Goal: Use online tool/utility: Utilize a website feature to perform a specific function

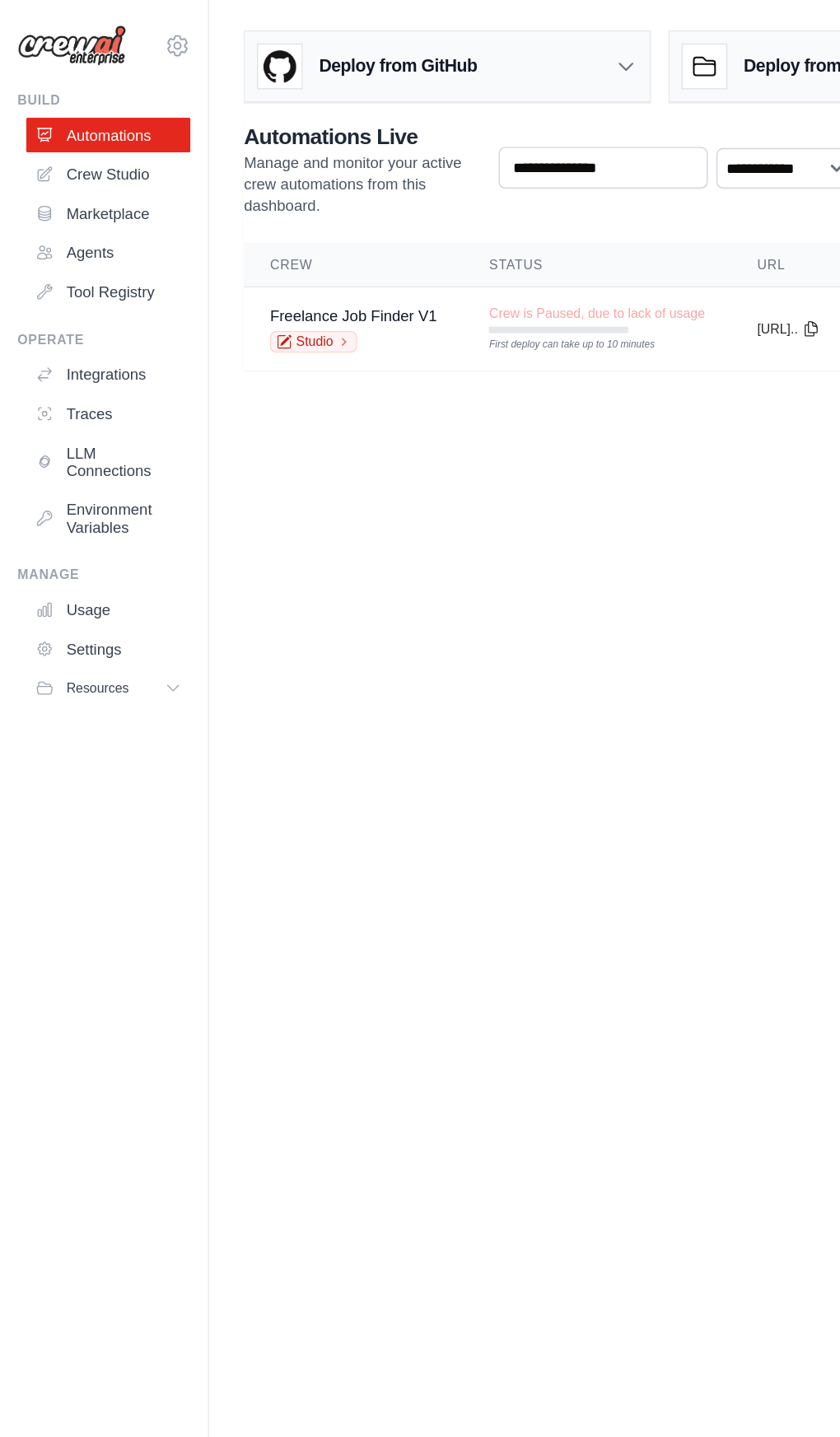
click at [447, 233] on span "Crew is Paused, due to lack of usage" at bounding box center [451, 237] width 163 height 13
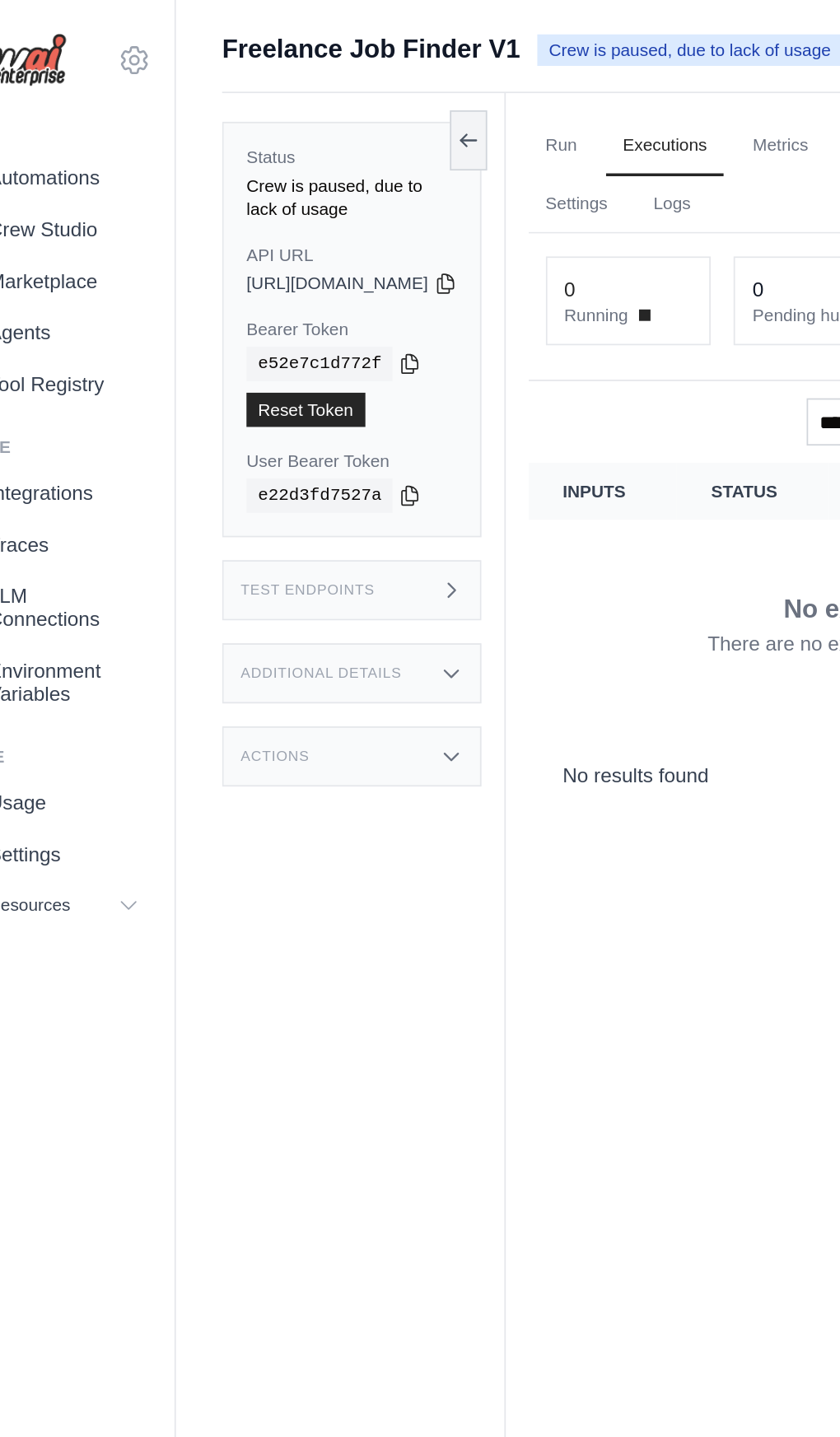
click at [320, 157] on icon at bounding box center [313, 163] width 13 height 13
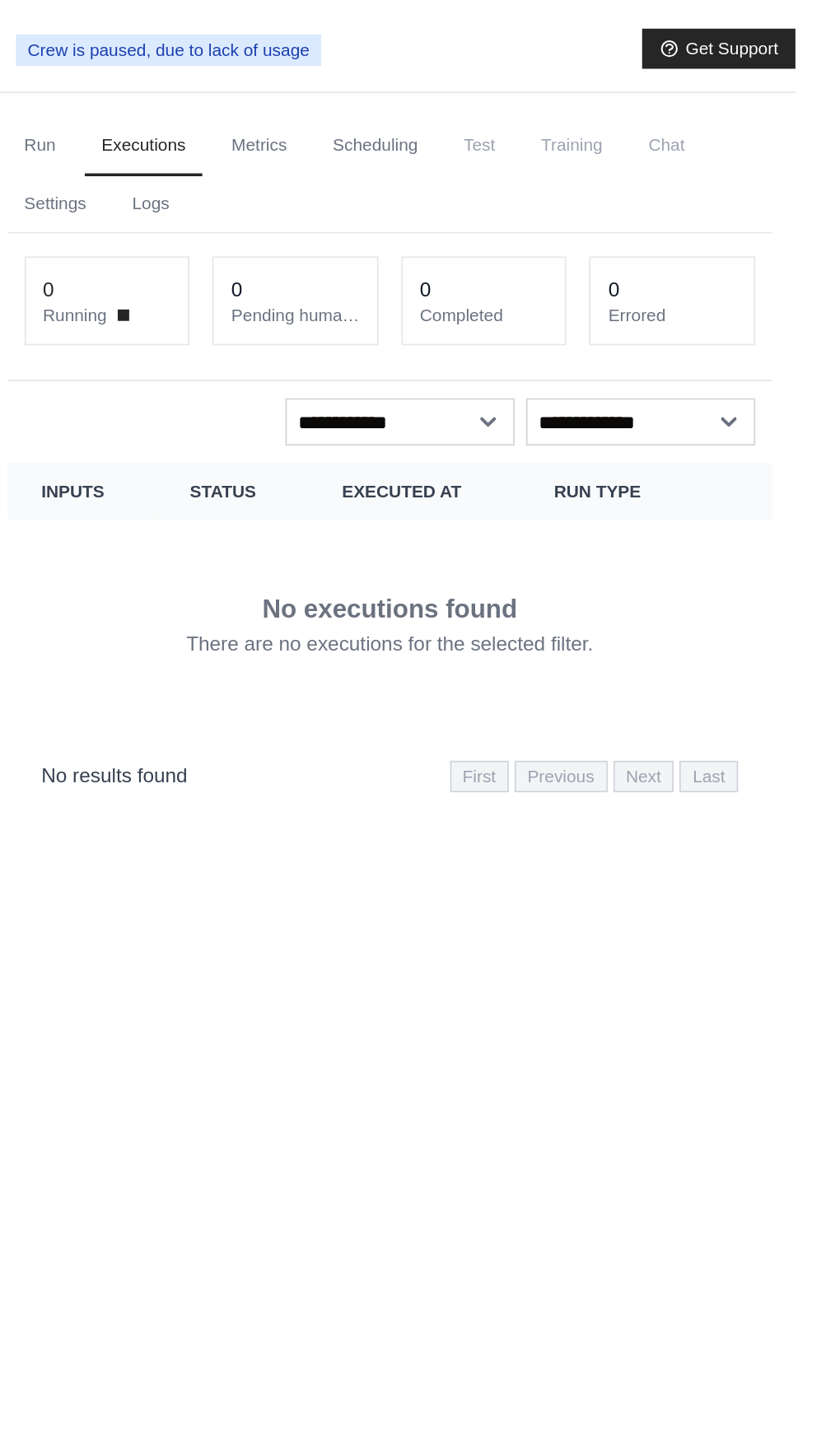
click at [474, 84] on link "Executions" at bounding box center [439, 84] width 68 height 34
click at [456, 184] on dt "Running" at bounding box center [419, 181] width 74 height 13
click at [668, 368] on p "There are no executions for the selected filter." at bounding box center [581, 370] width 234 height 16
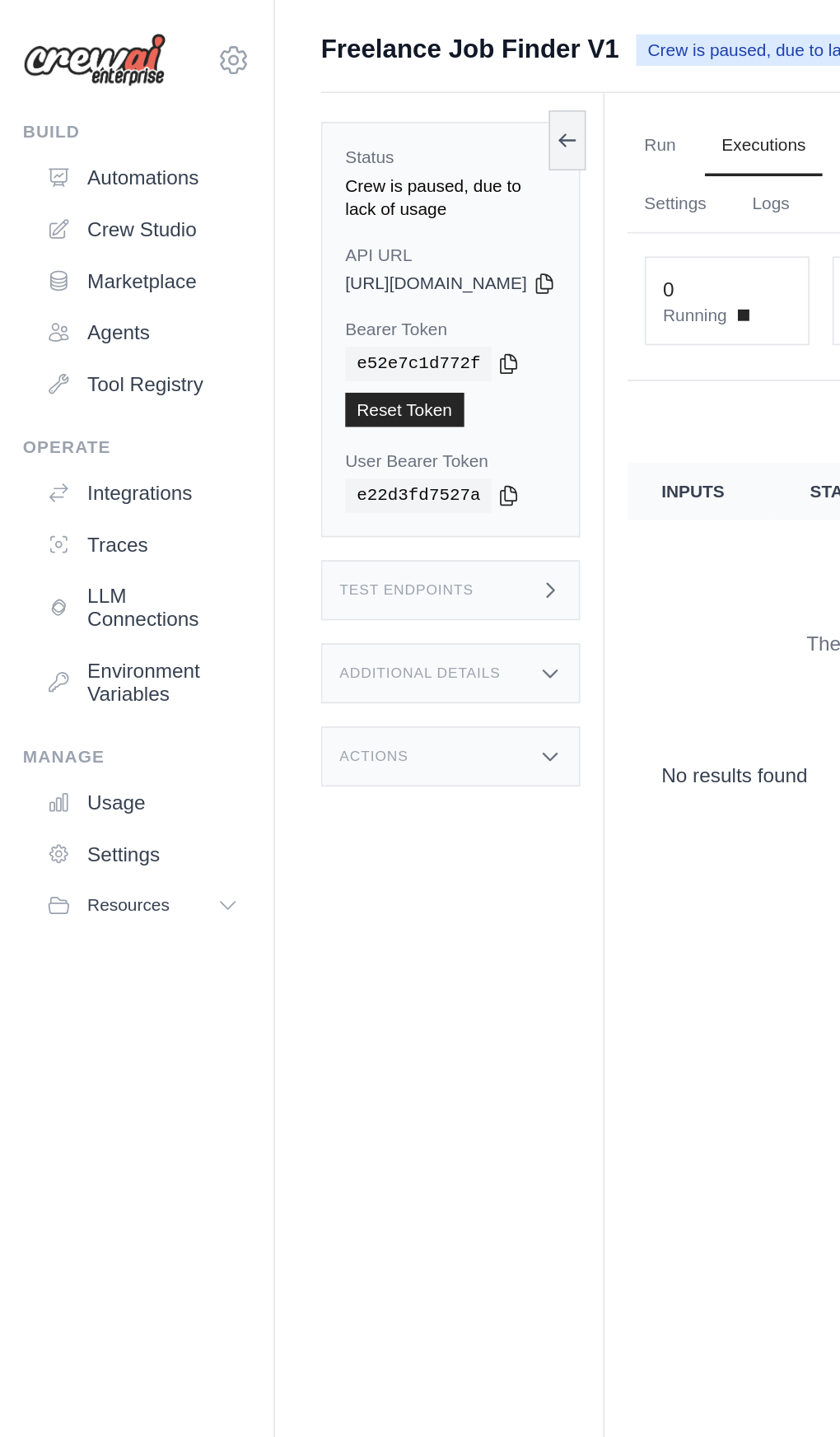
click at [32, 95] on link "Automations" at bounding box center [82, 102] width 124 height 27
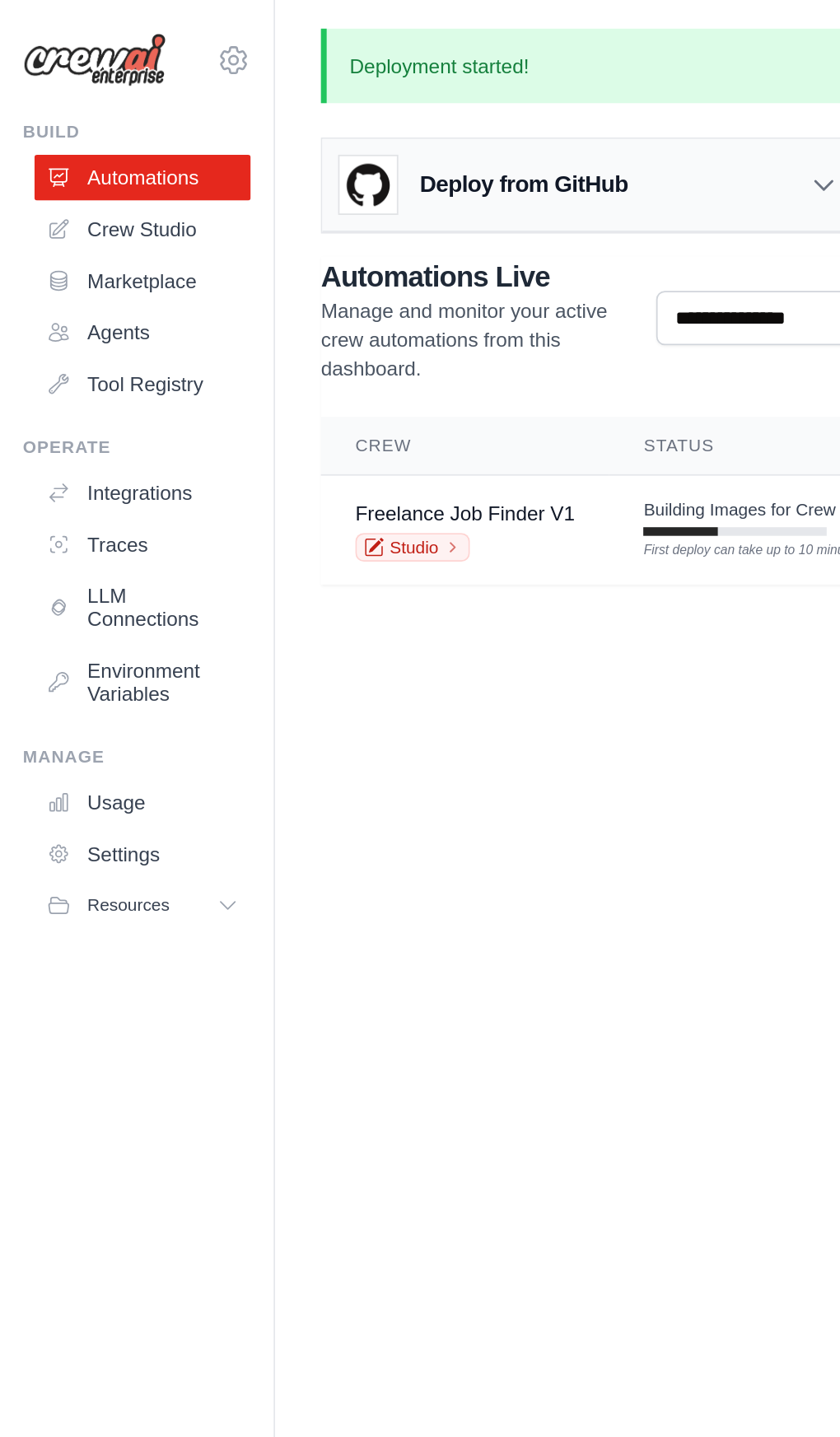
click at [416, 304] on div "First deploy can take up to 10 minutes" at bounding box center [422, 306] width 105 height 5
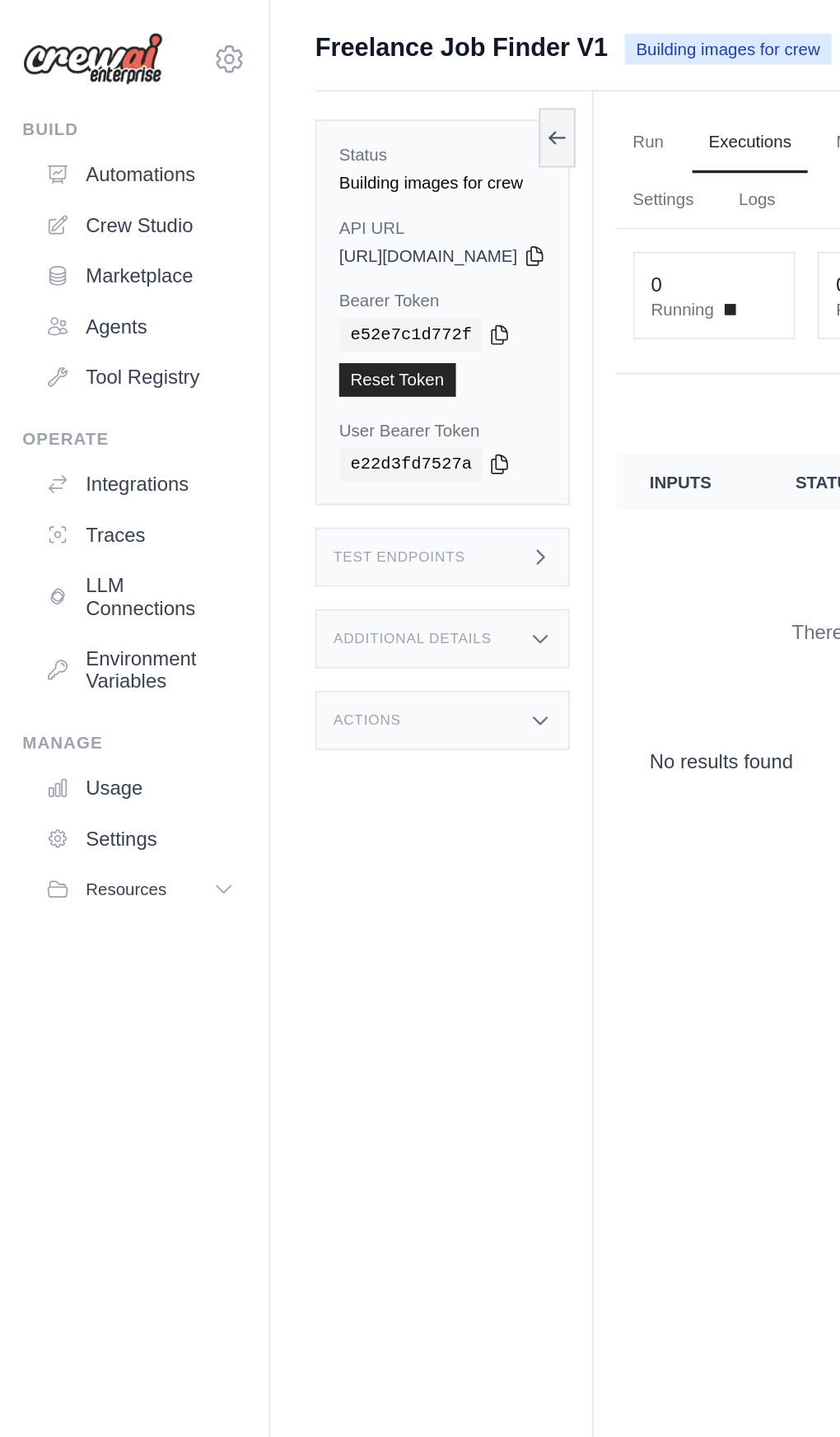
click at [35, 100] on icon at bounding box center [34, 102] width 10 height 9
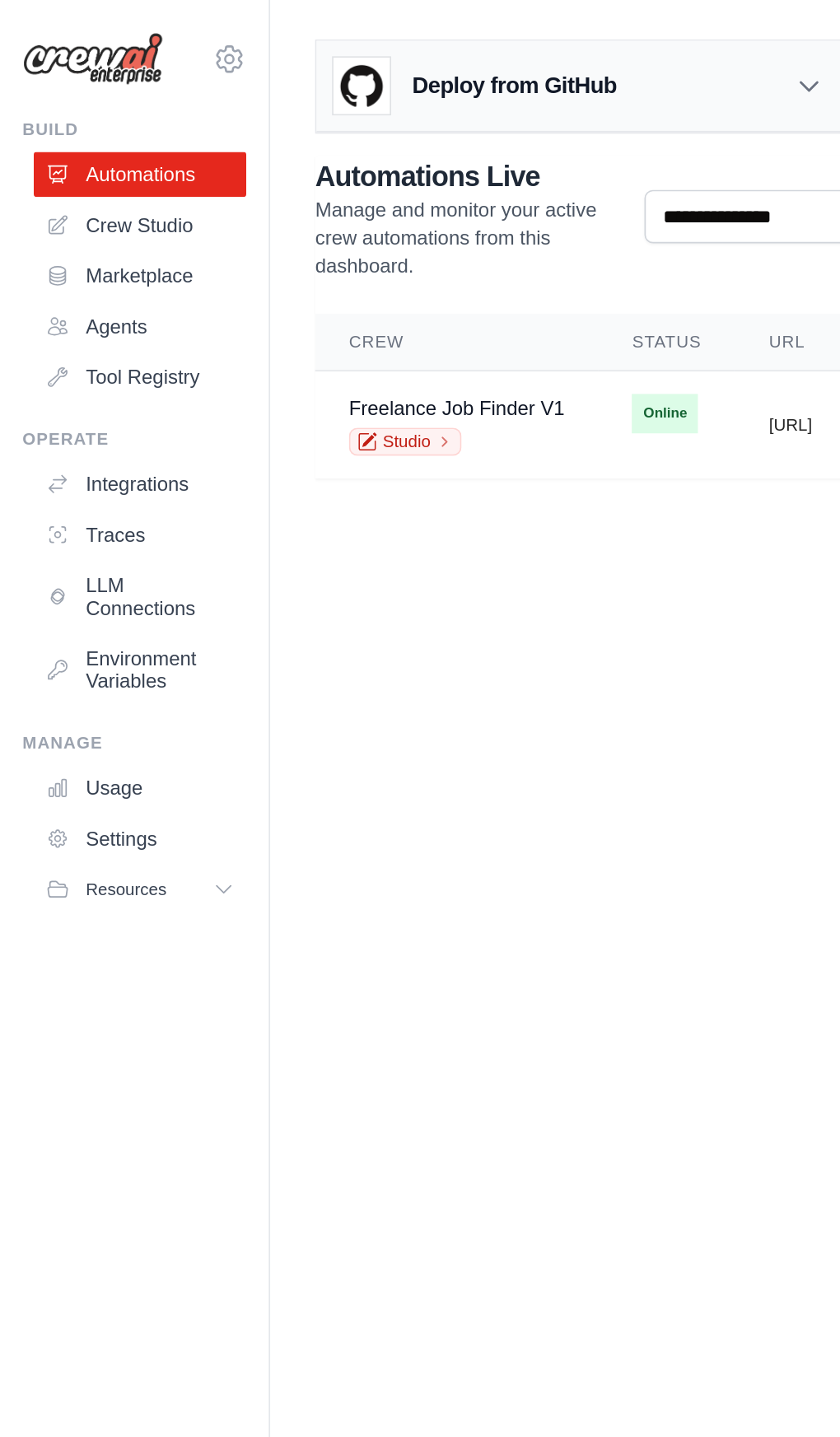
click at [235, 237] on link "Freelance Job Finder V1" at bounding box center [267, 239] width 126 height 13
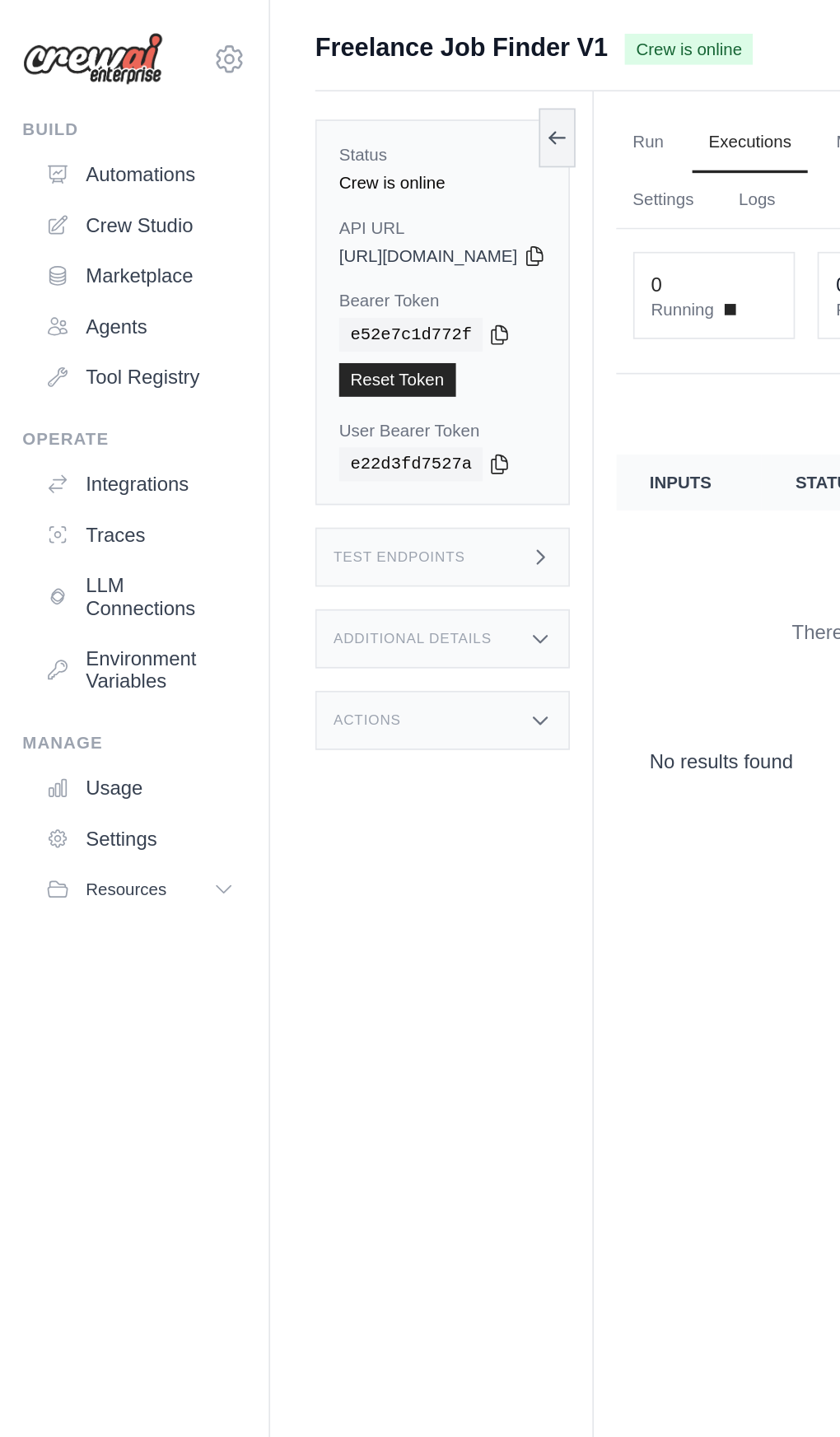
click at [33, 102] on icon at bounding box center [34, 102] width 13 height 13
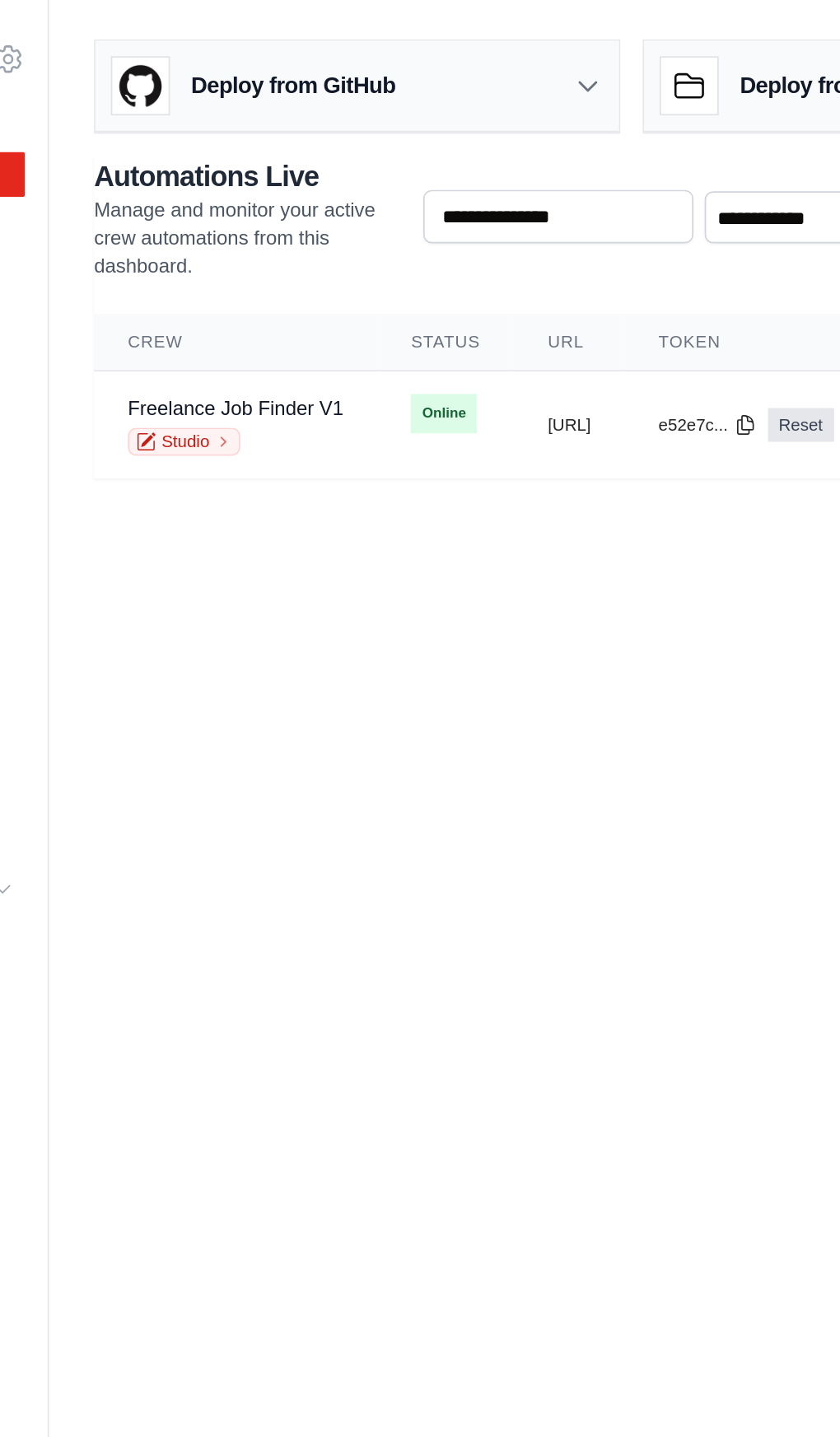
click at [265, 233] on link "Freelance Job Finder V1" at bounding box center [267, 239] width 126 height 13
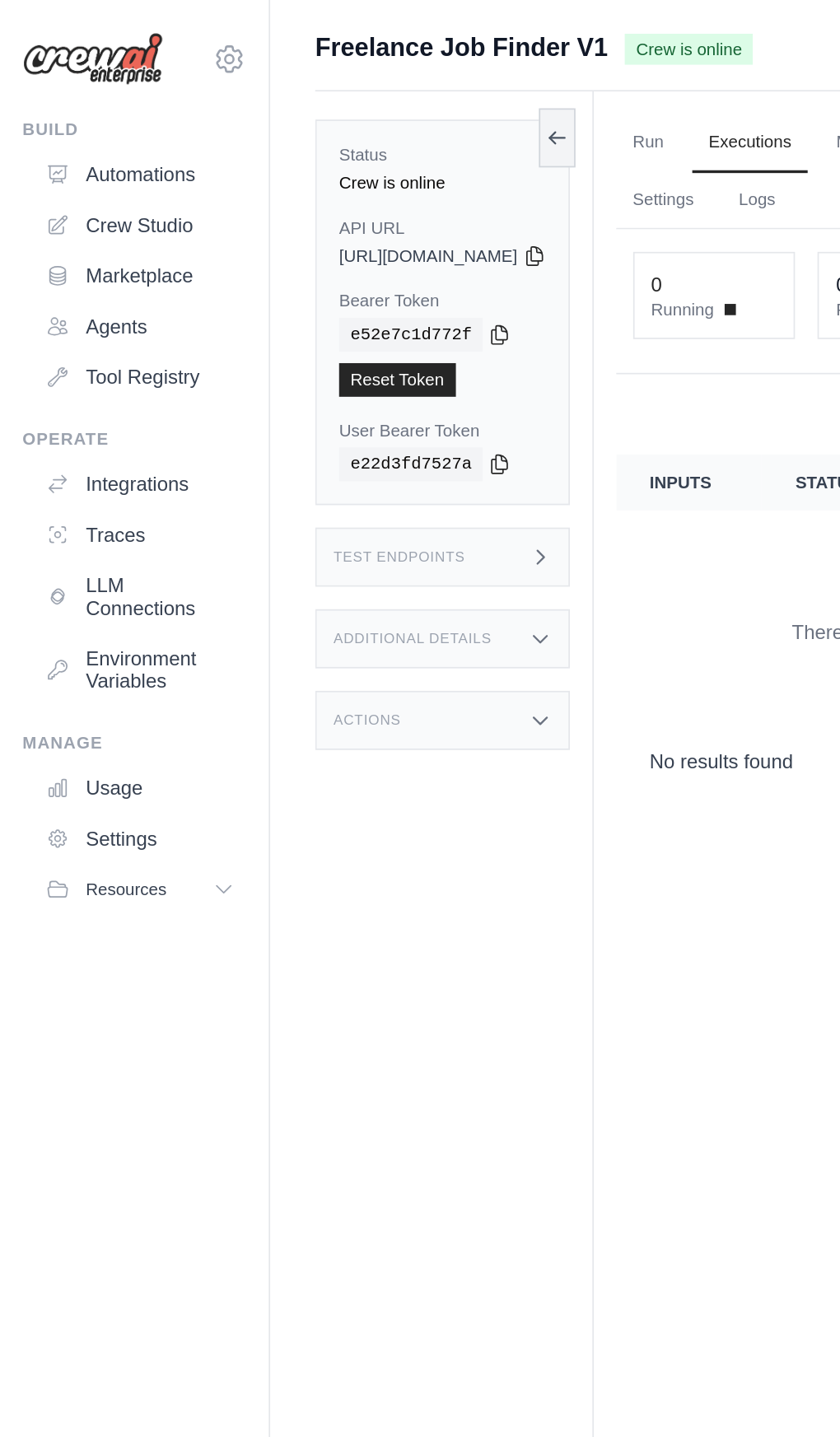
click at [33, 103] on icon at bounding box center [34, 102] width 13 height 13
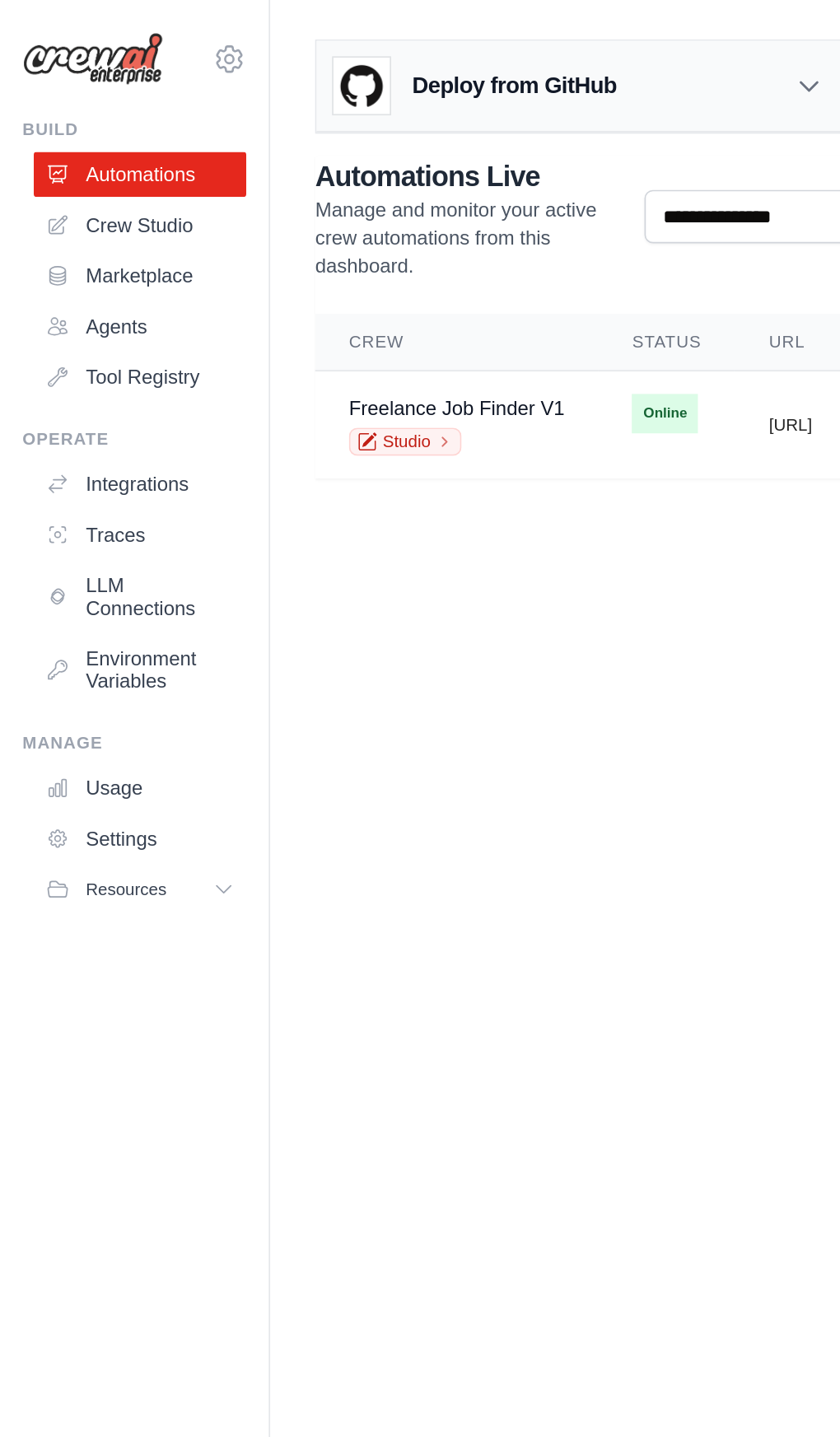
click at [51, 137] on link "Crew Studio" at bounding box center [82, 132] width 124 height 27
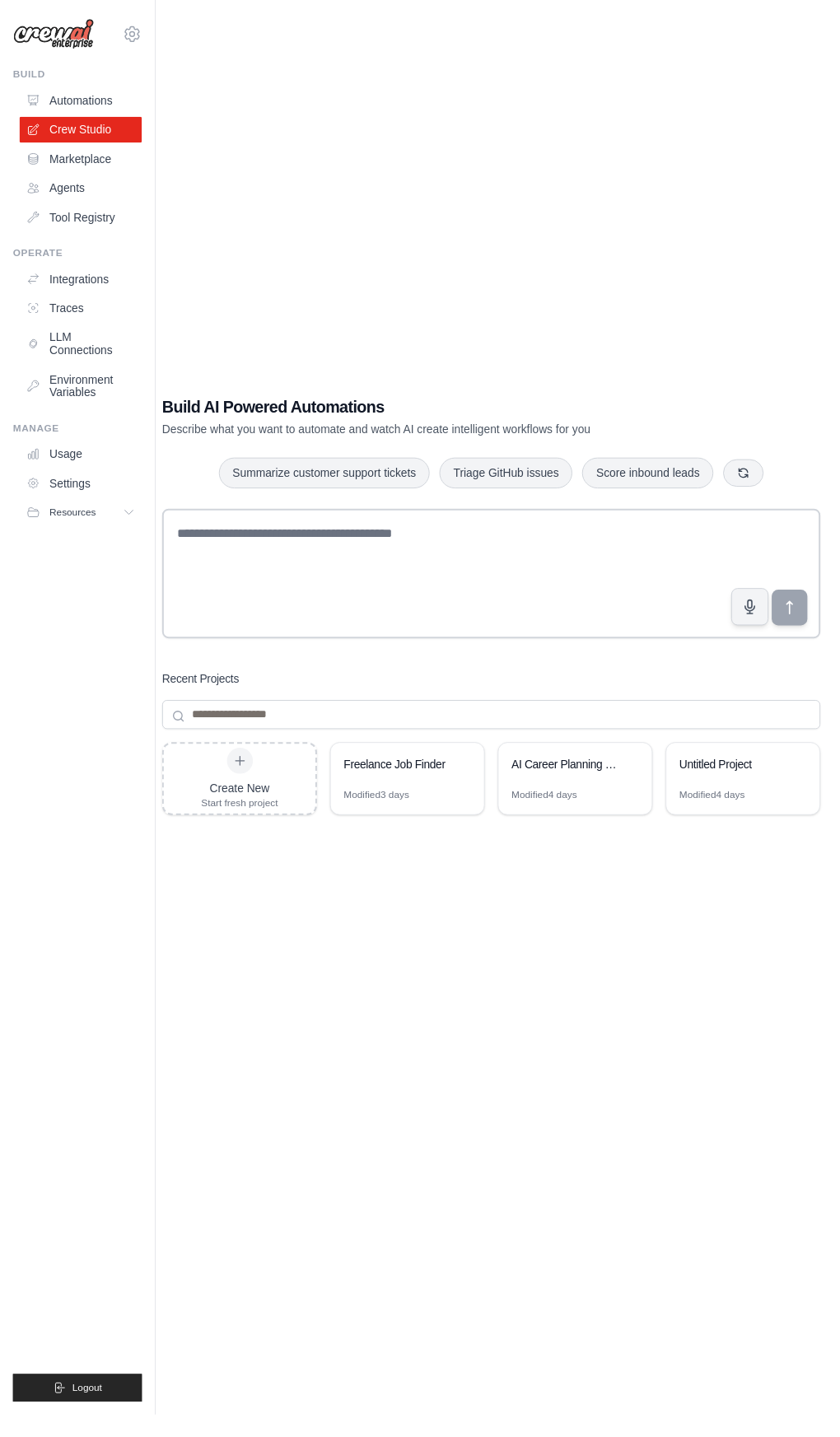
click at [464, 784] on button at bounding box center [470, 775] width 16 height 16
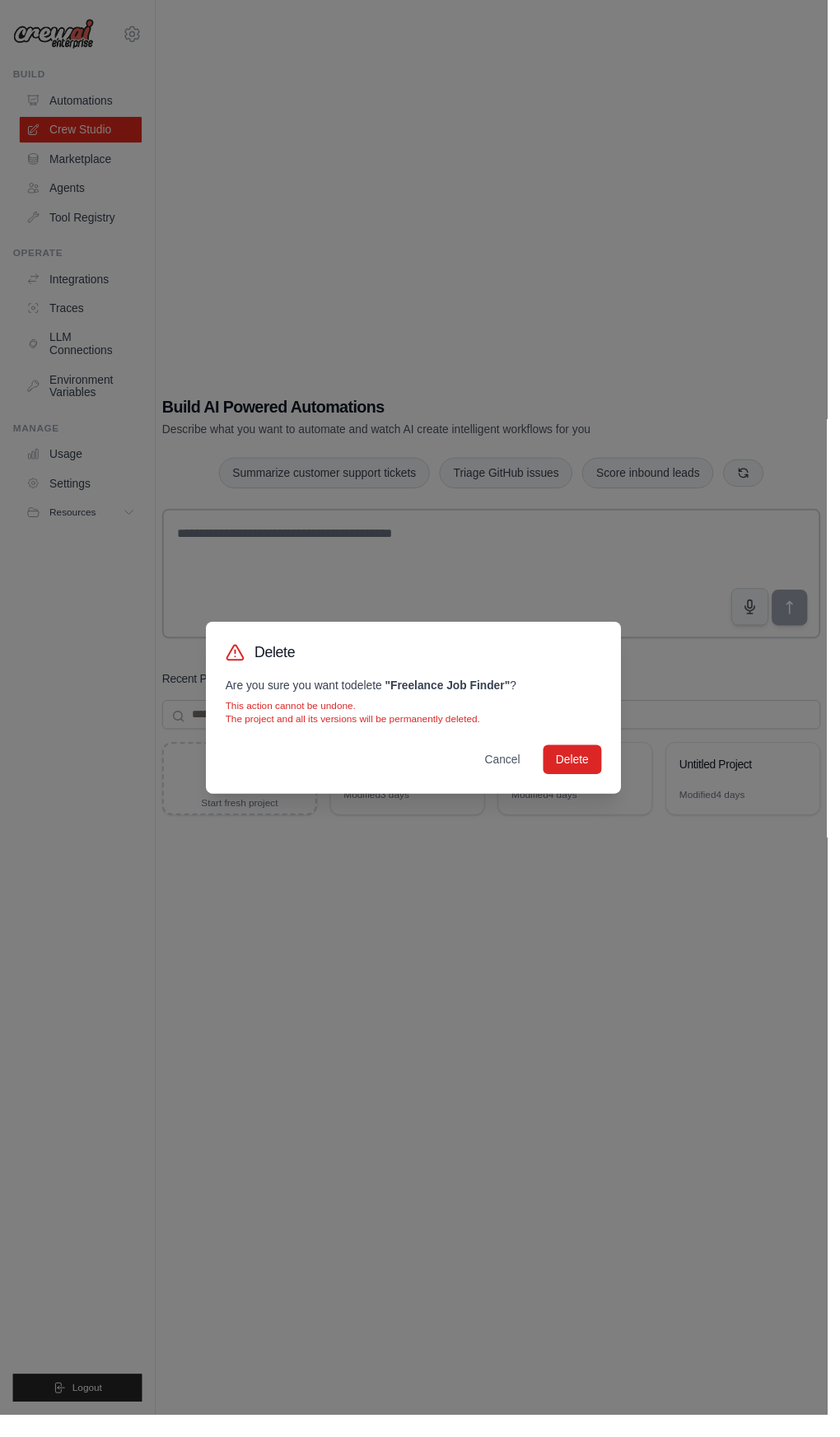
click at [354, 1136] on div "Delete Are you sure you want to delete " Freelance Job Finder " ? This action c…" at bounding box center [420, 718] width 840 height 1437
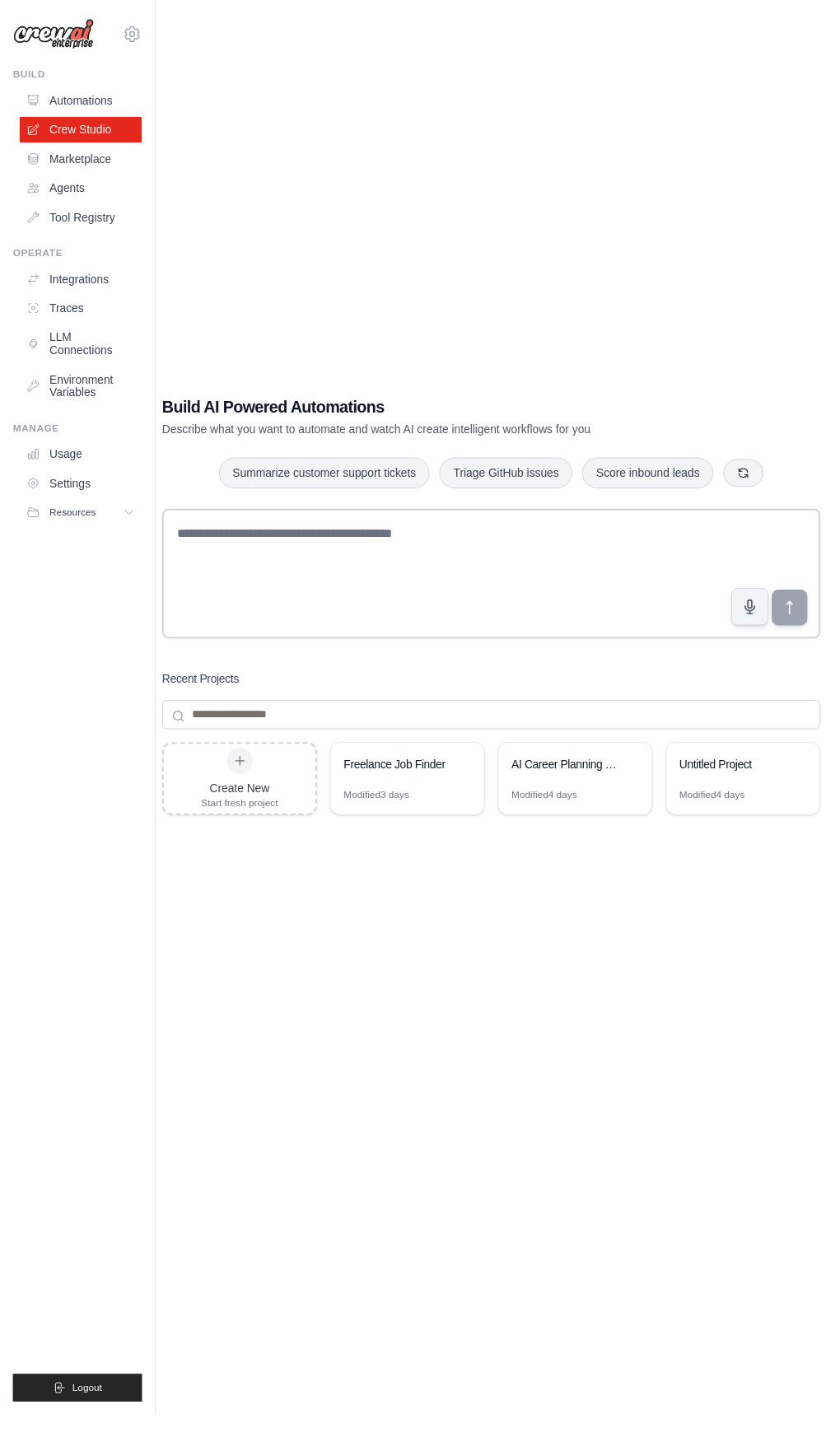
click at [370, 814] on div "Modified 3 days" at bounding box center [382, 806] width 66 height 13
click at [54, 101] on link "Automations" at bounding box center [82, 102] width 124 height 27
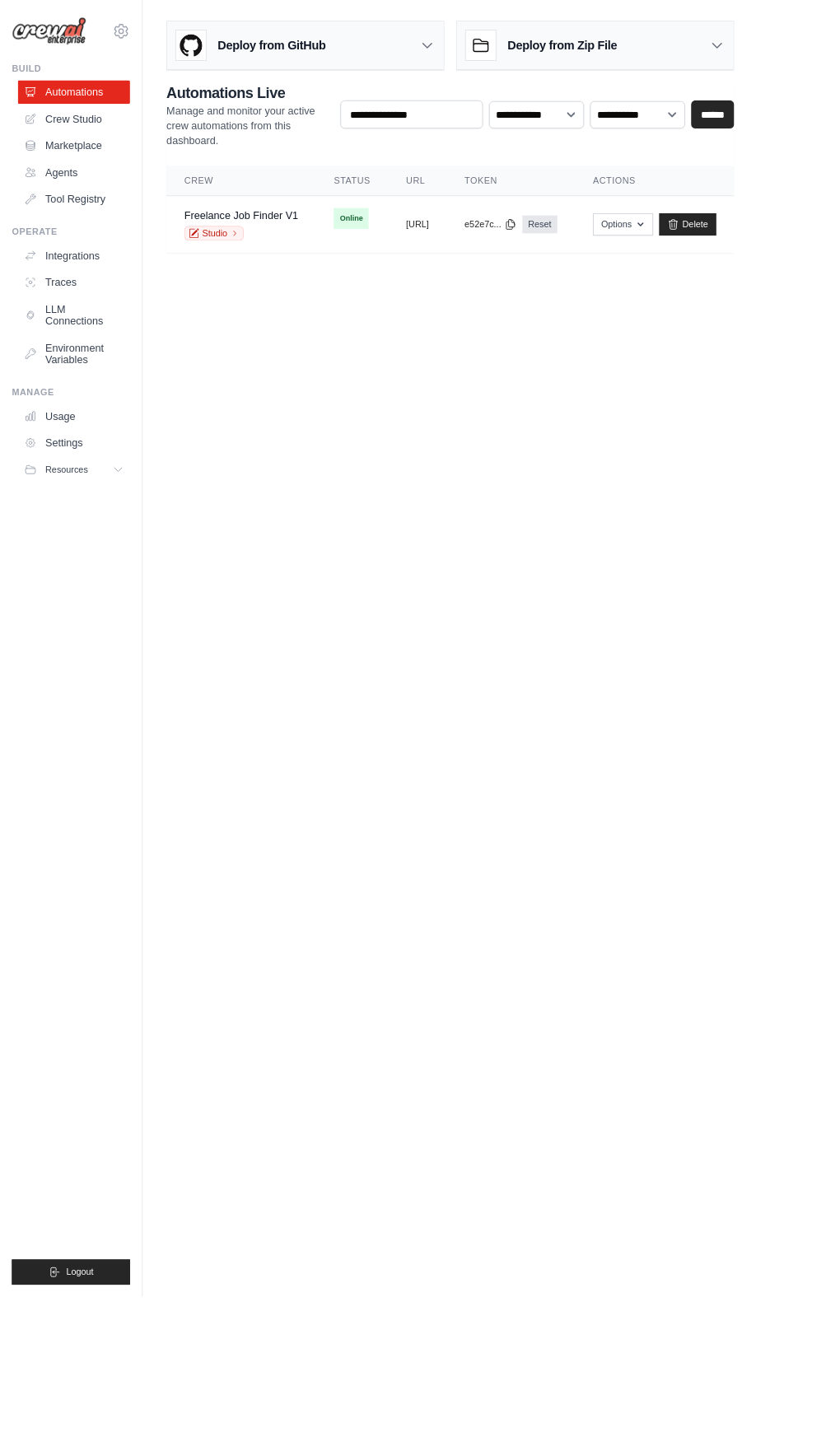
click at [384, 236] on span "Online" at bounding box center [389, 242] width 39 height 23
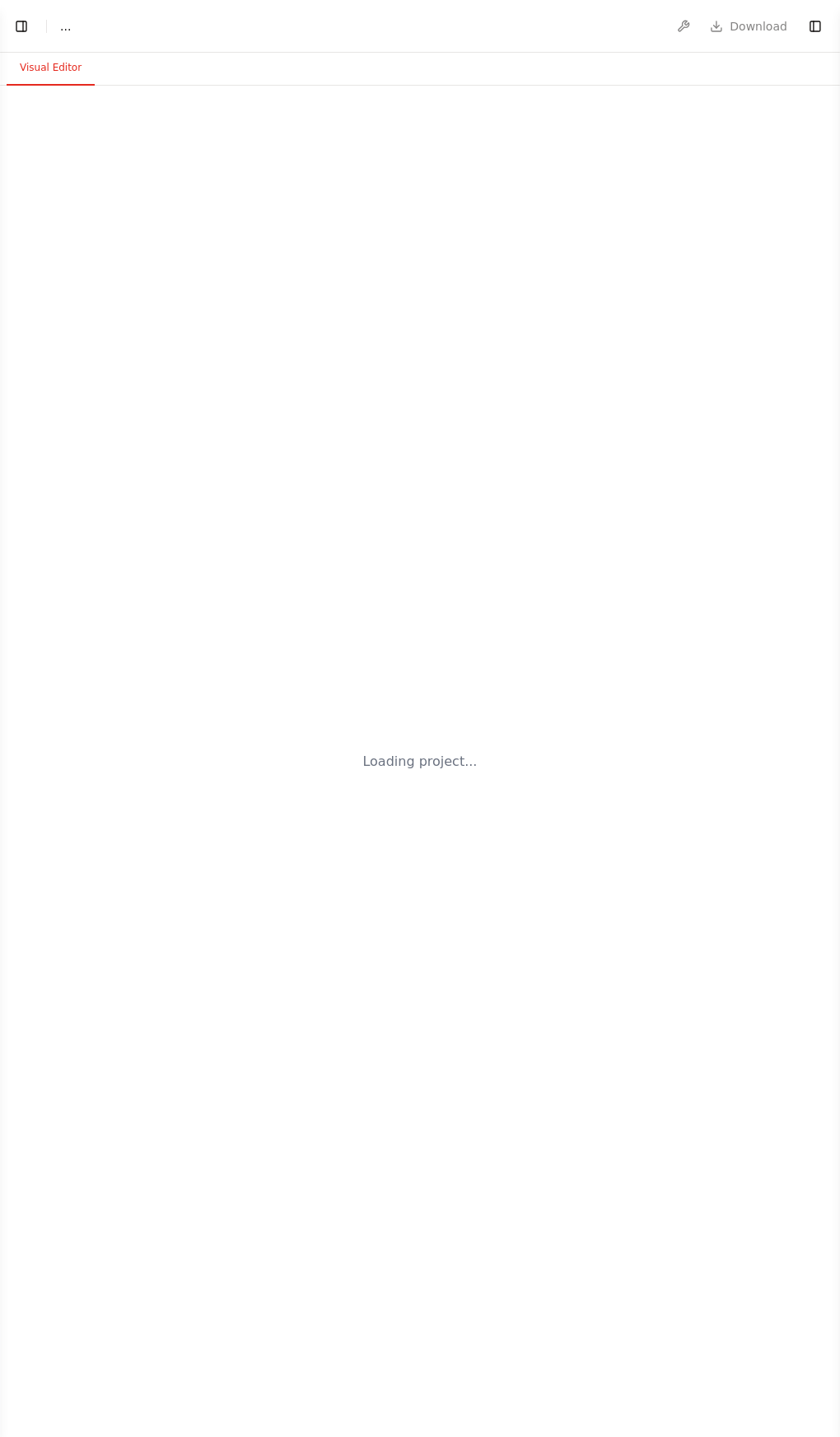
select select "****"
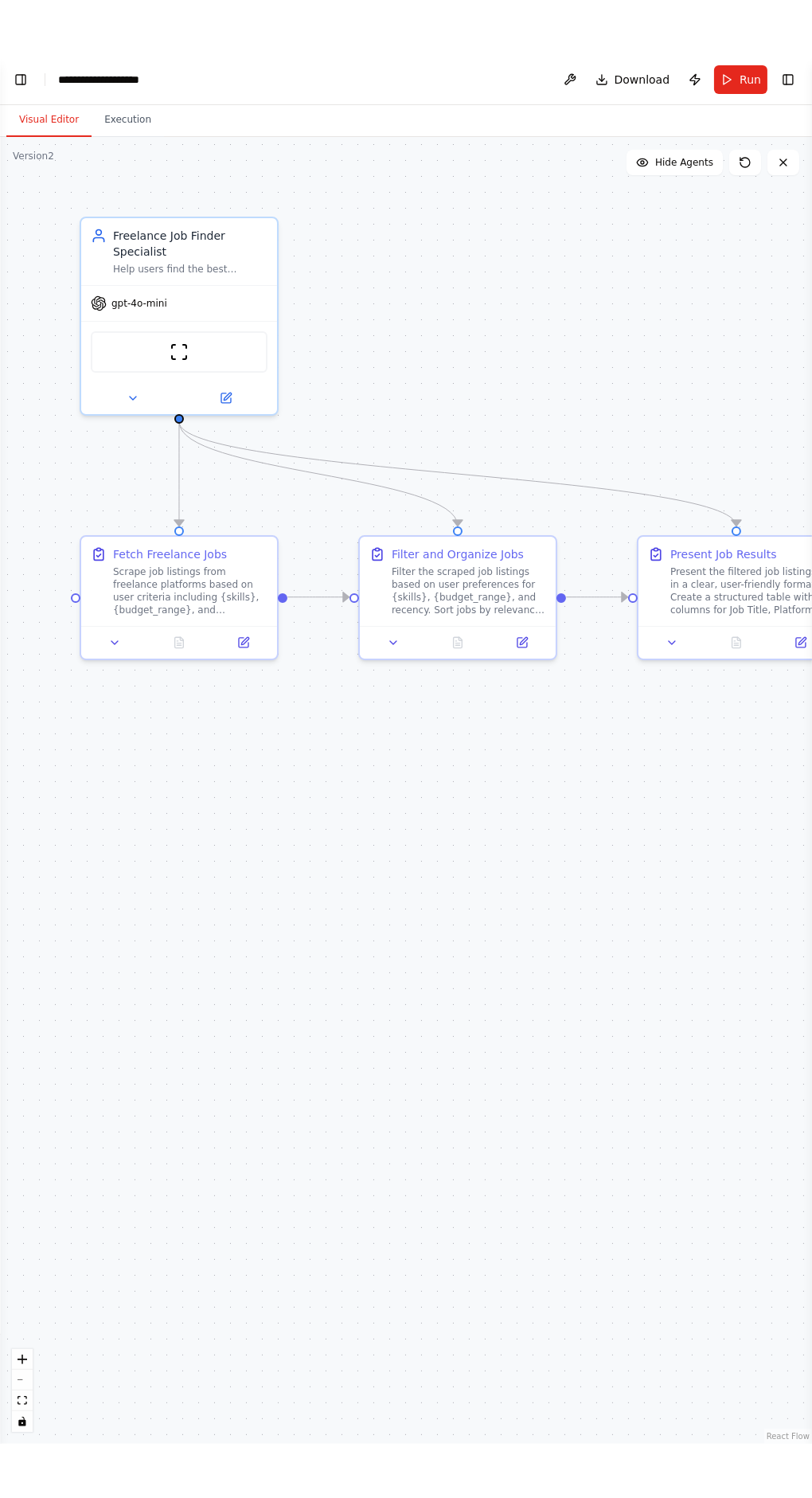
scroll to position [1231, 0]
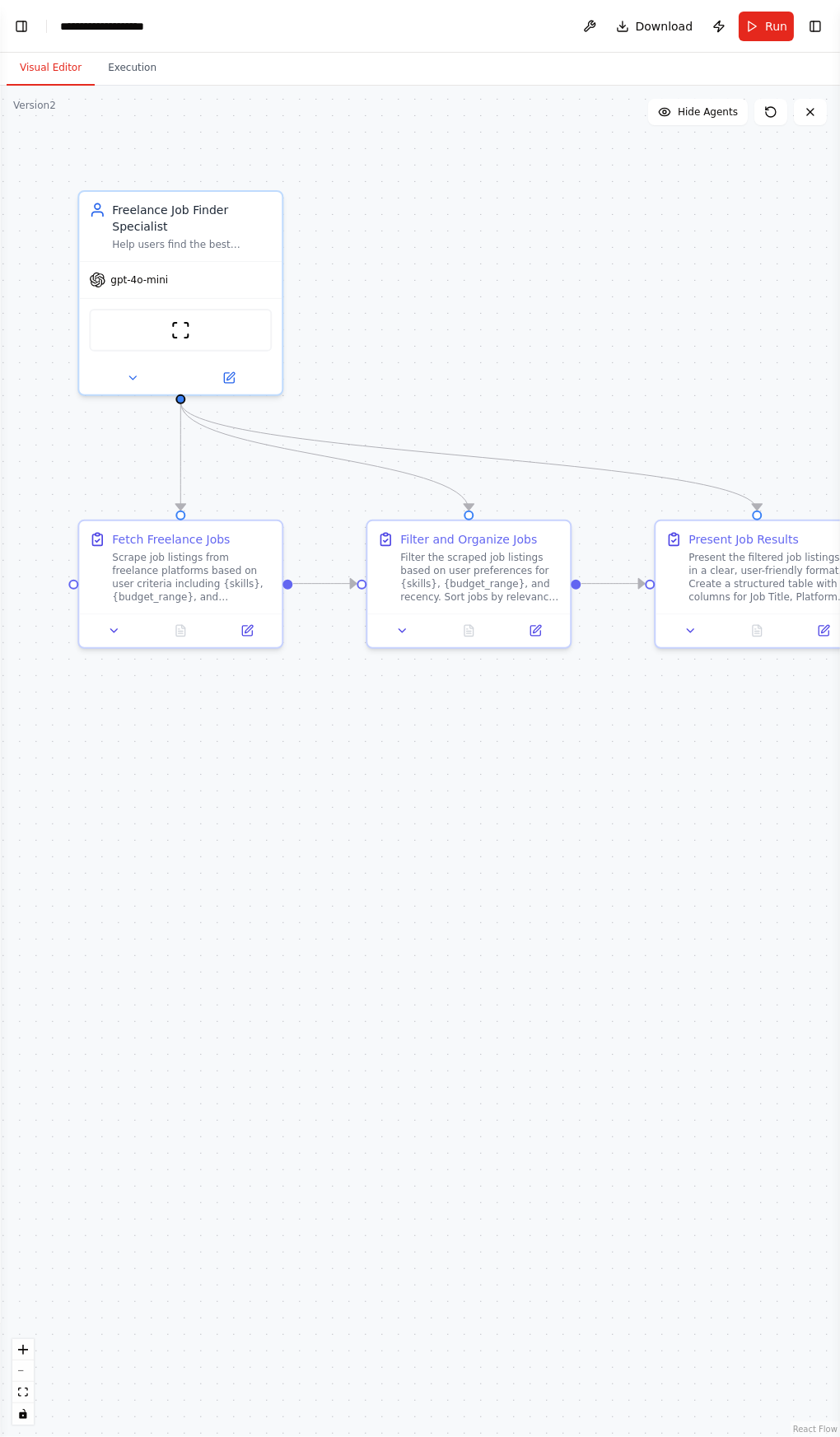
click at [756, 35] on button "Run" at bounding box center [767, 26] width 55 height 29
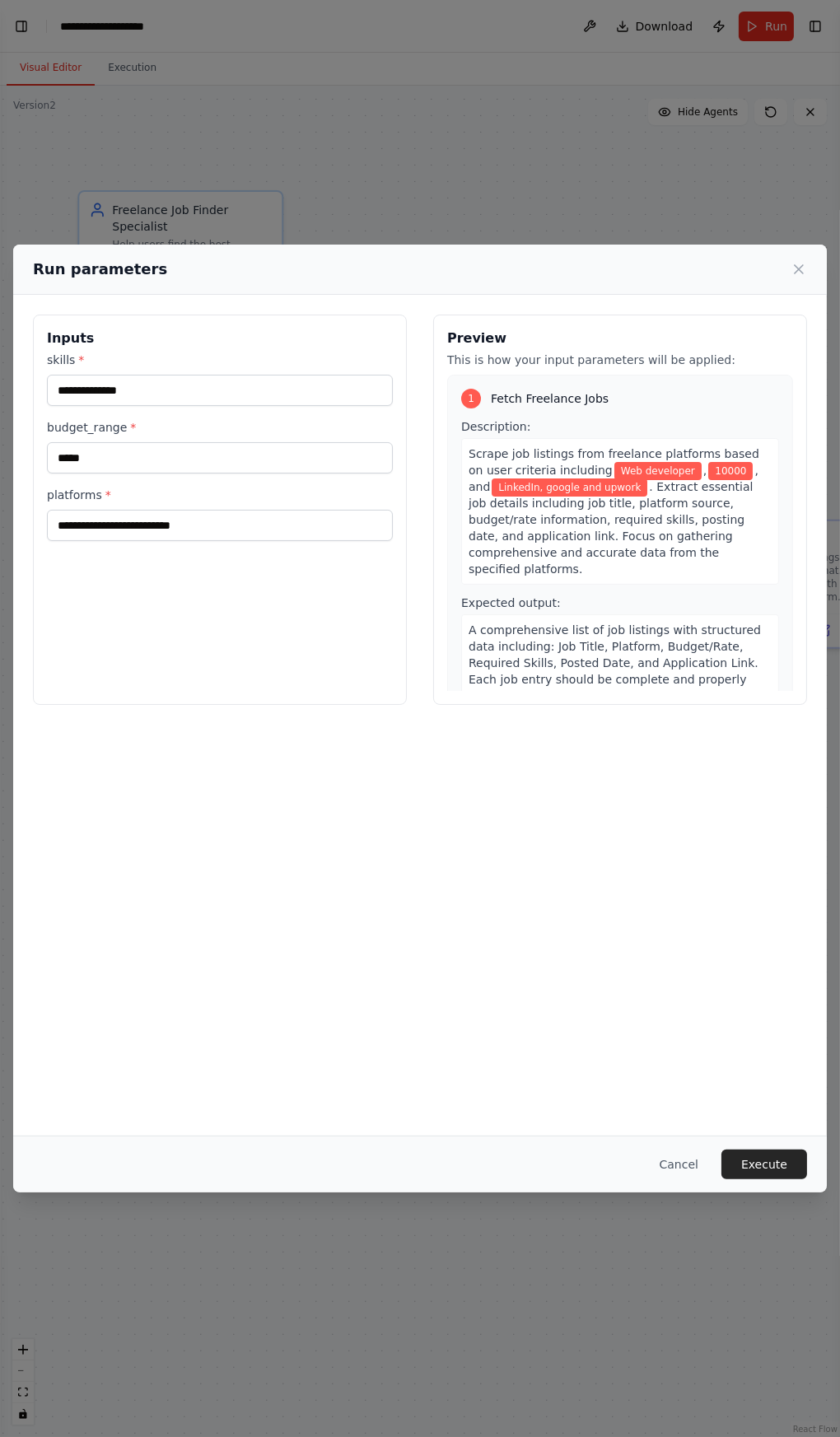
click at [737, 129] on div "**********" at bounding box center [420, 718] width 840 height 1437
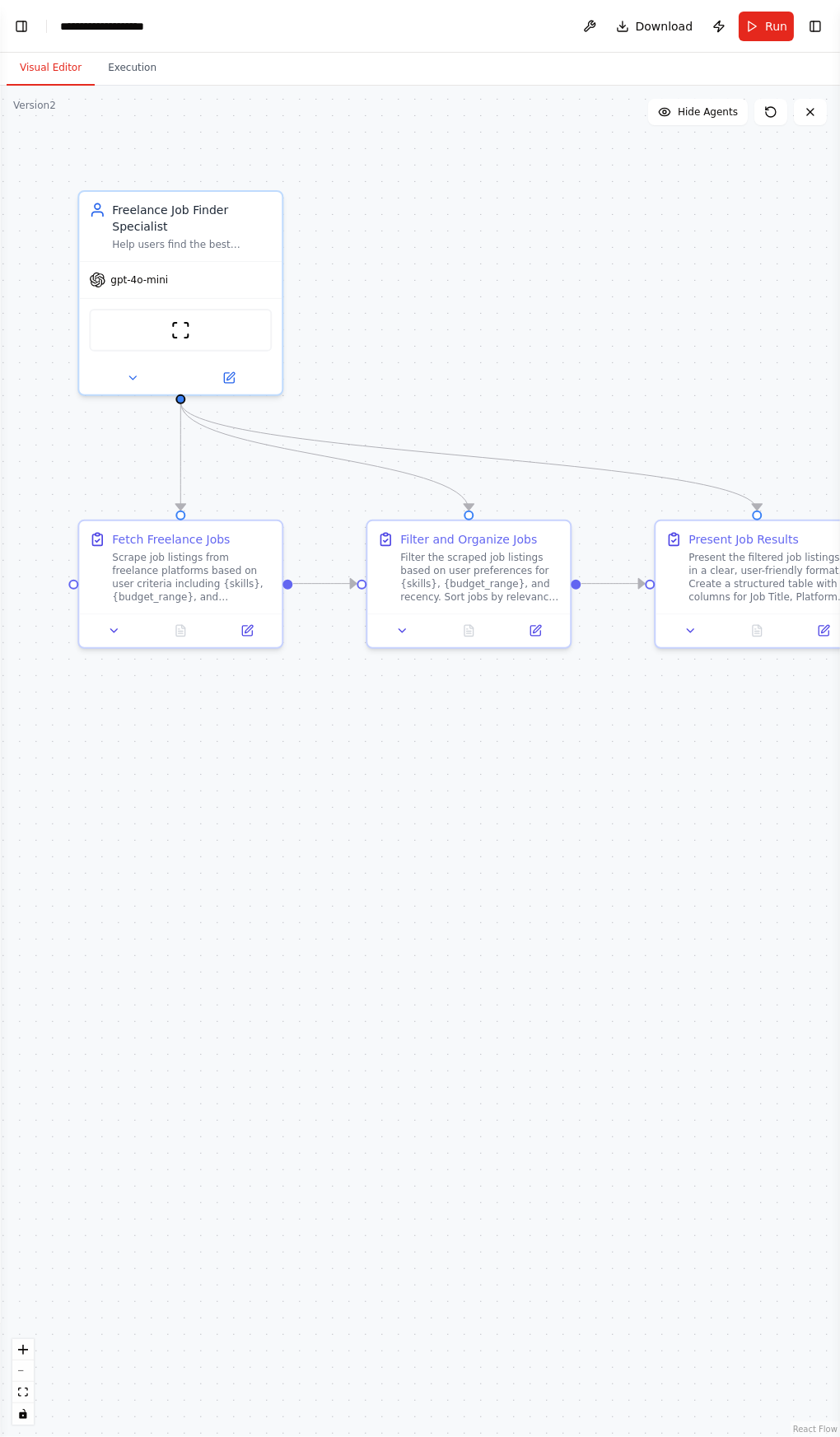
click at [19, 18] on button "Toggle Left Sidebar" at bounding box center [21, 26] width 23 height 23
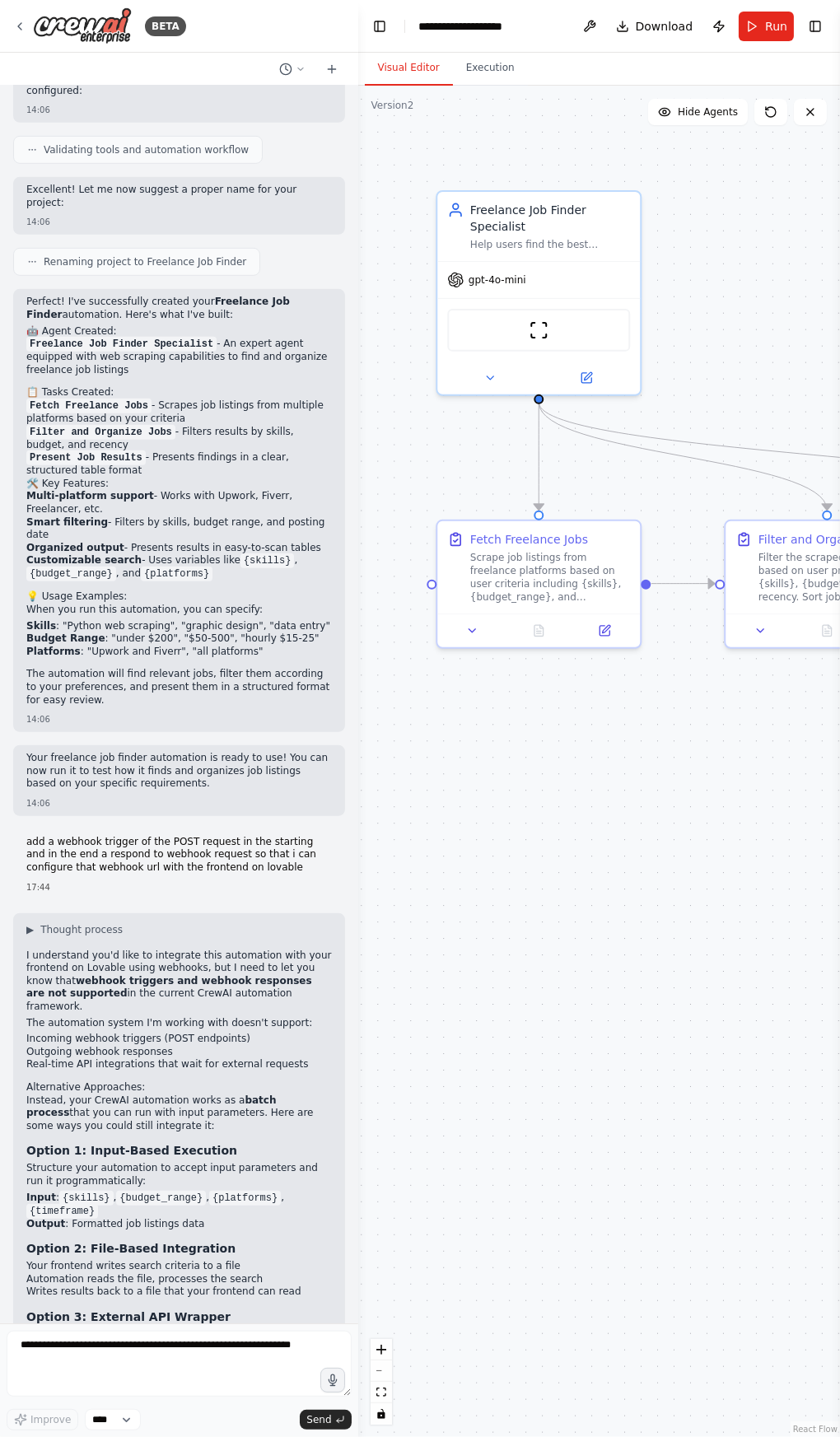
click at [47, 10] on img at bounding box center [82, 26] width 99 height 37
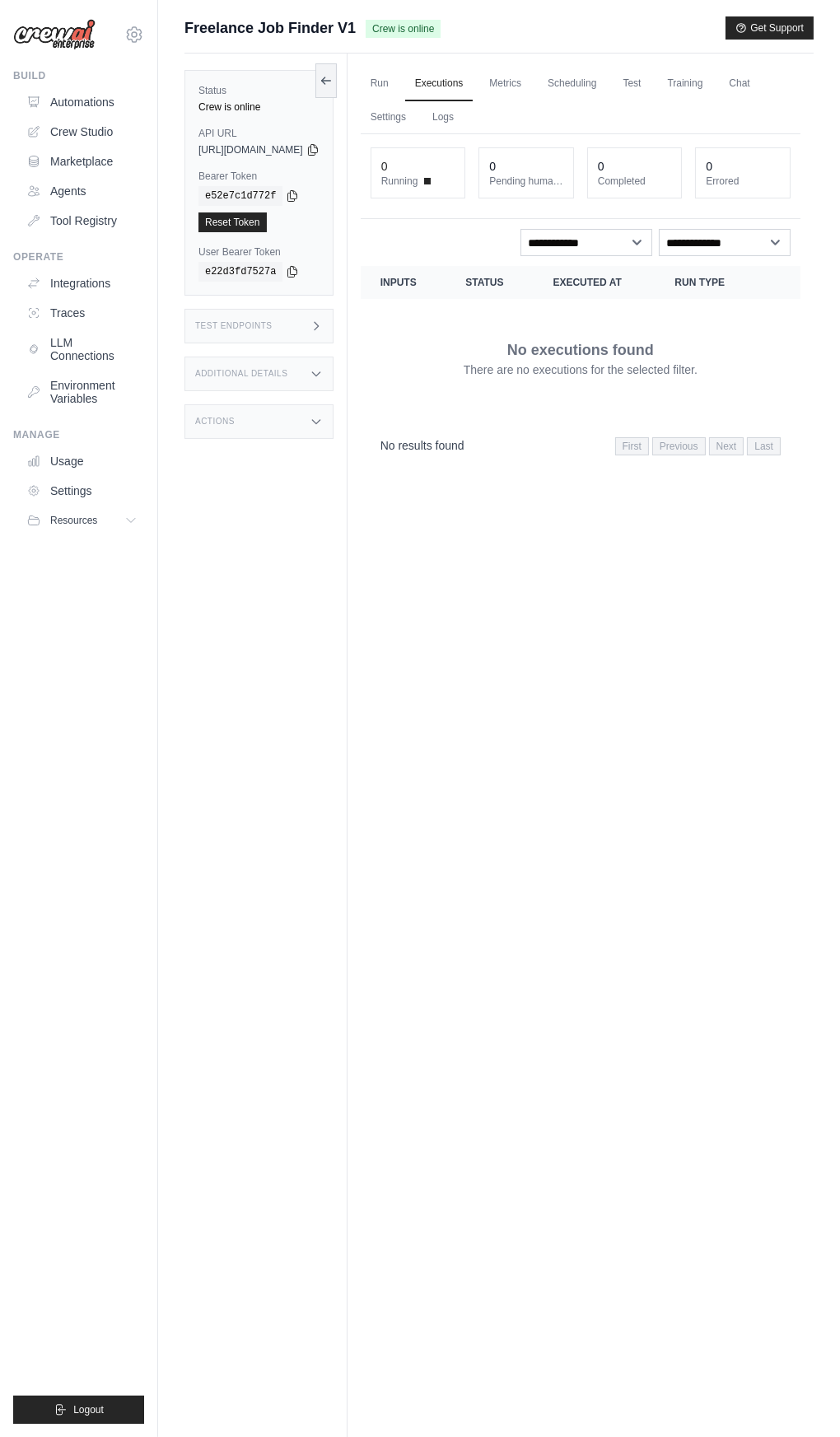
click at [110, 98] on link "Automations" at bounding box center [82, 102] width 124 height 27
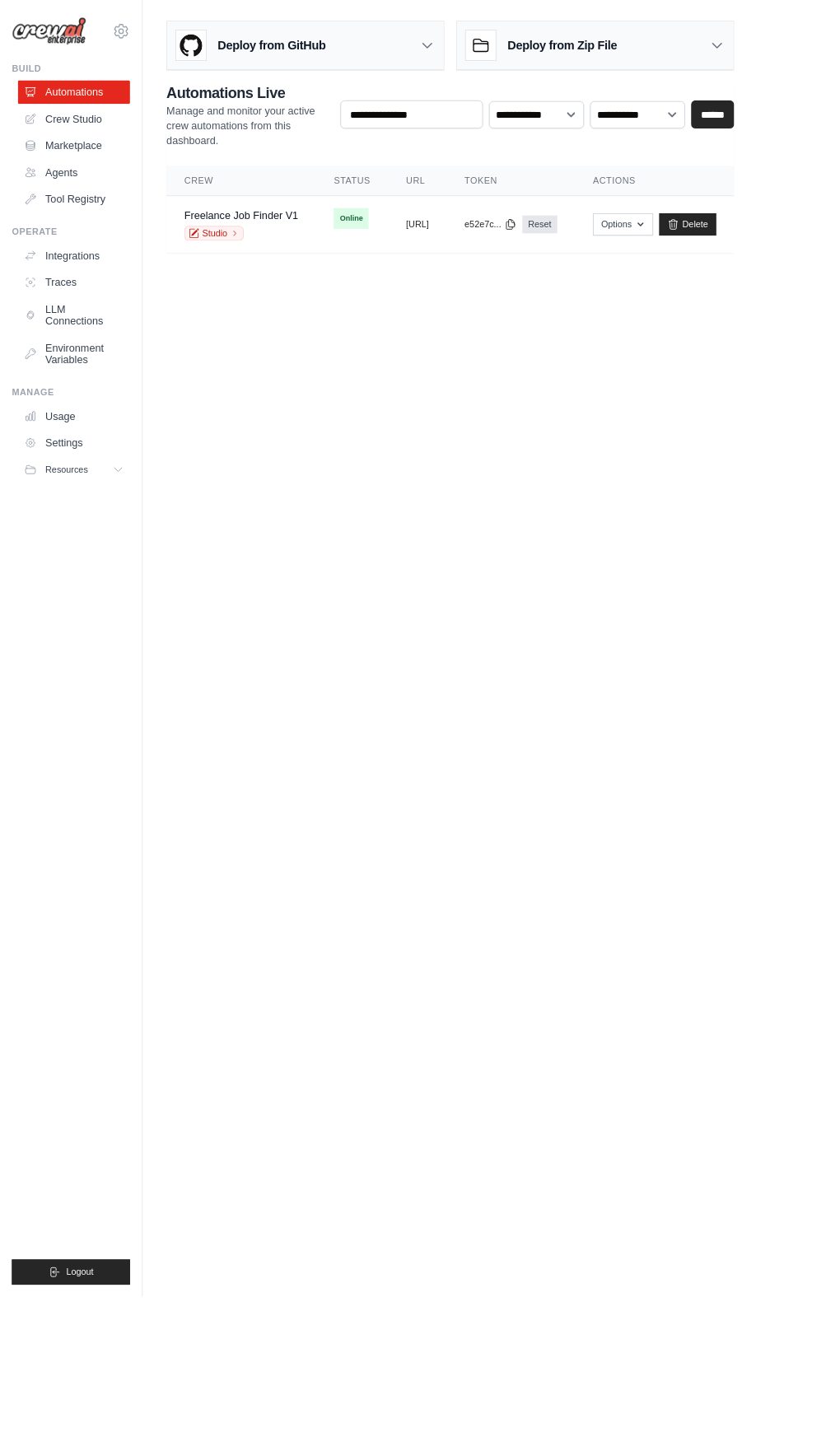
click at [107, 99] on link "Automations" at bounding box center [82, 102] width 124 height 27
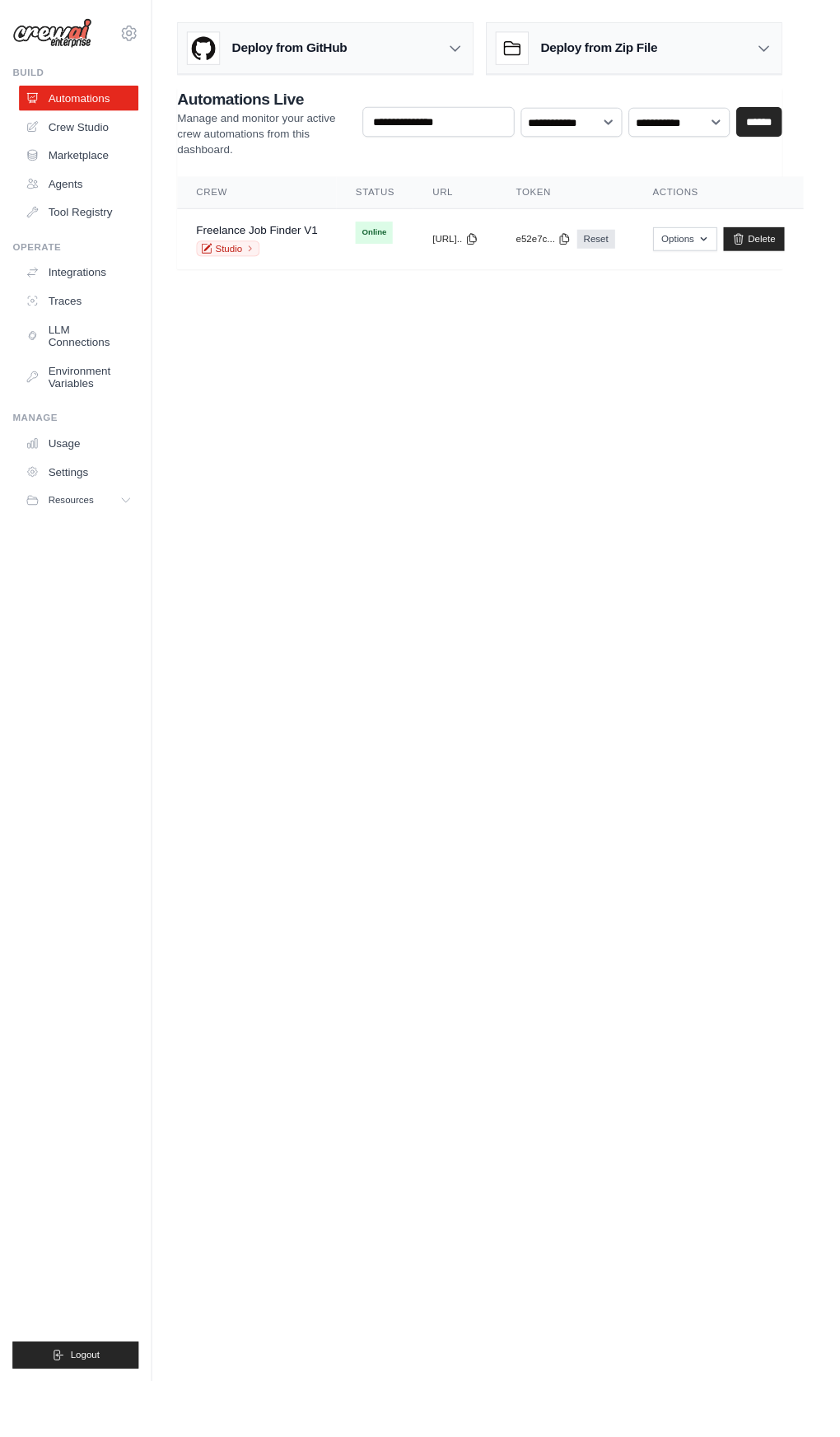
click at [370, 244] on span "Online" at bounding box center [389, 242] width 39 height 23
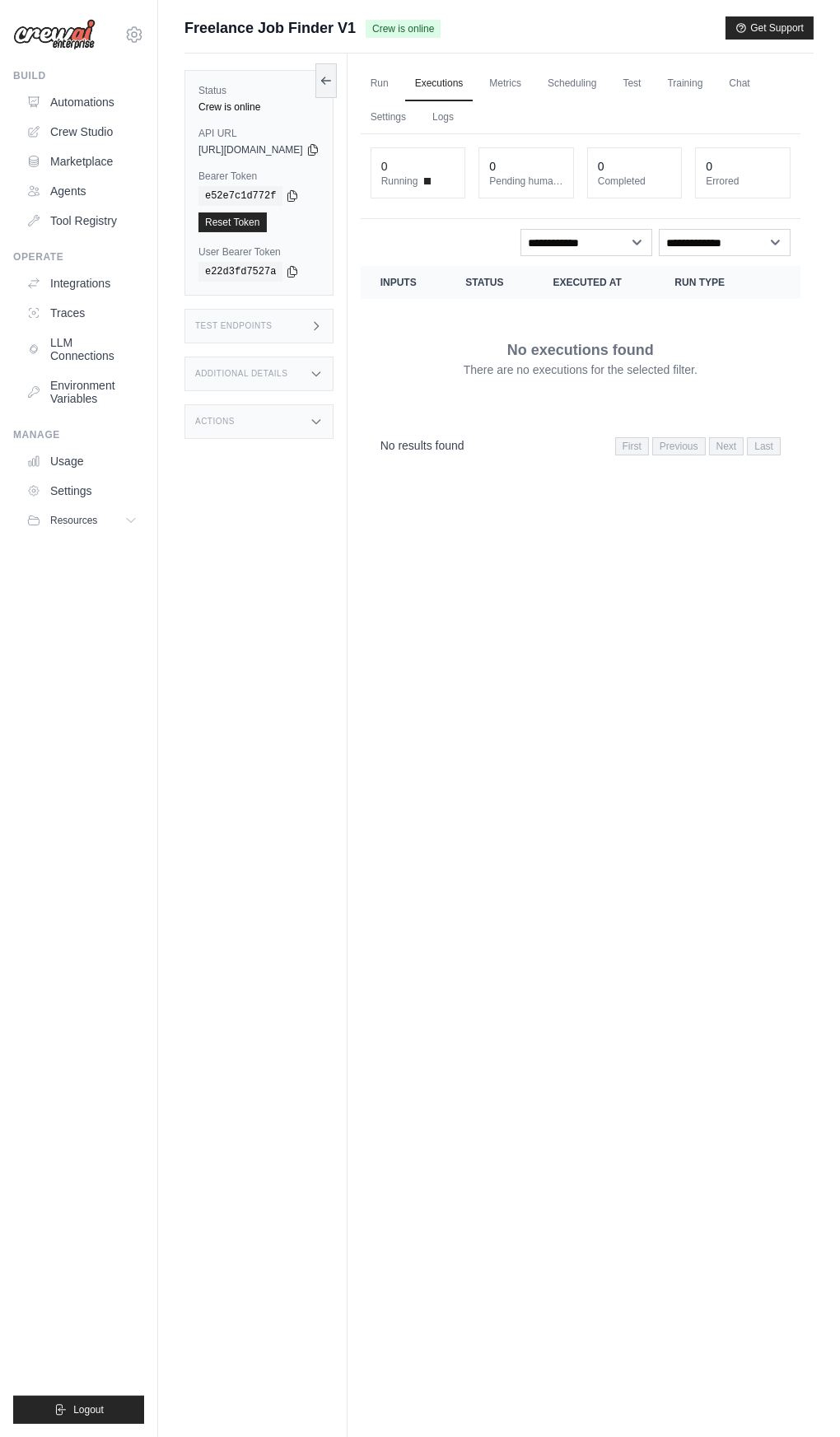
click at [320, 148] on icon at bounding box center [313, 149] width 13 height 13
click at [295, 197] on icon at bounding box center [292, 196] width 13 height 13
click at [53, 103] on link "Automations" at bounding box center [82, 102] width 124 height 27
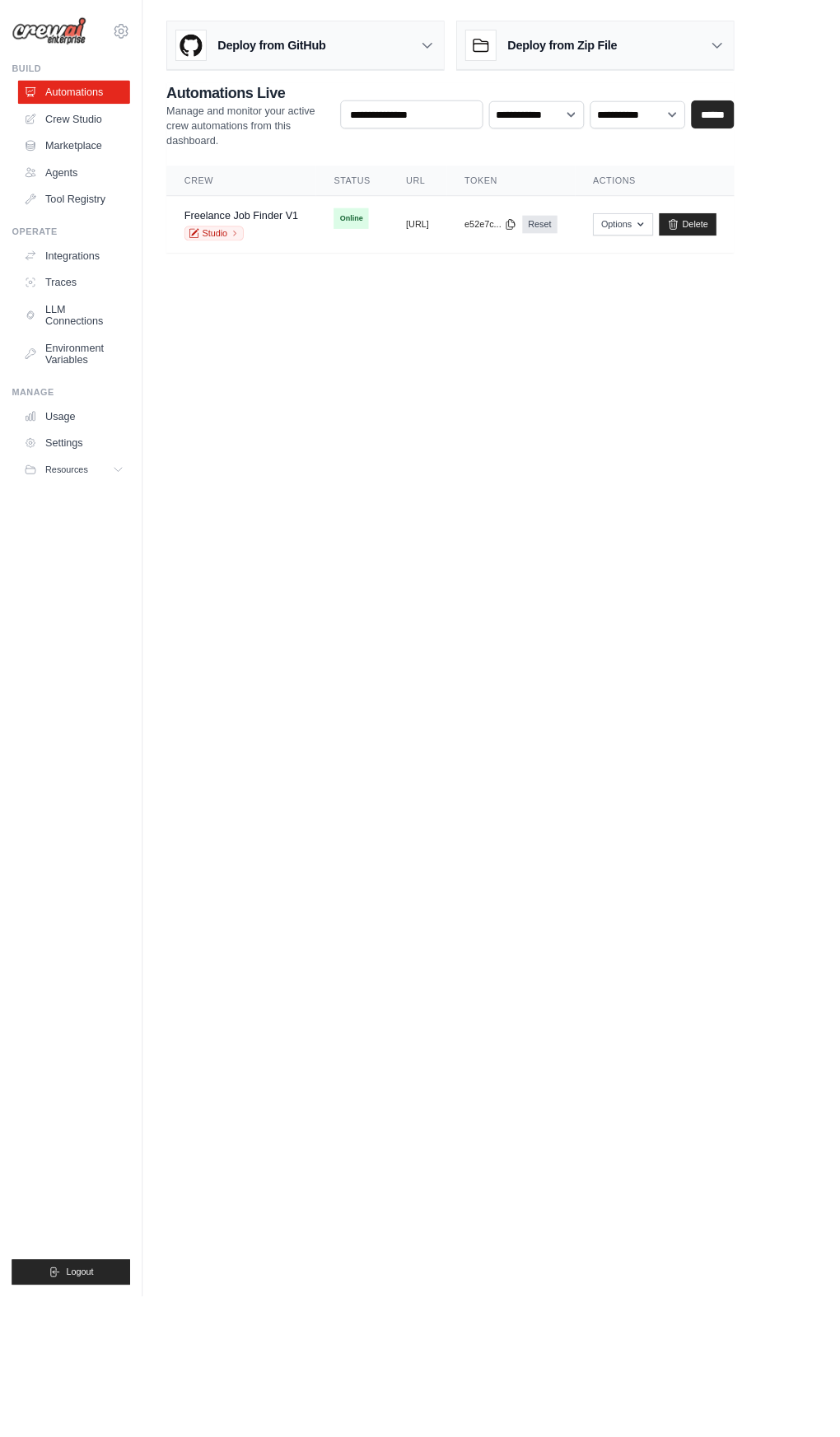
click at [391, 246] on span "Online" at bounding box center [389, 242] width 39 height 23
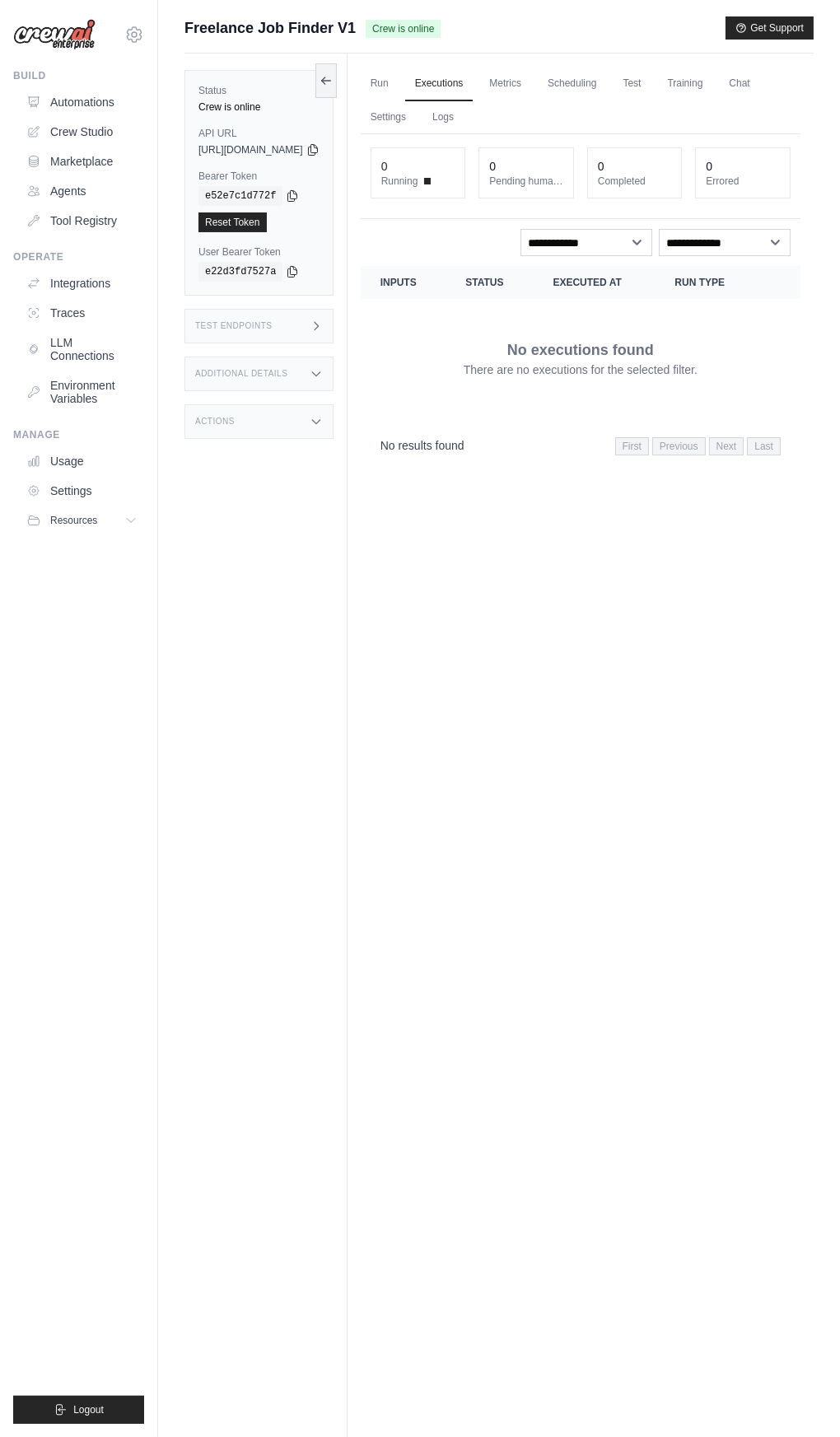
click at [100, 106] on link "Automations" at bounding box center [82, 102] width 124 height 27
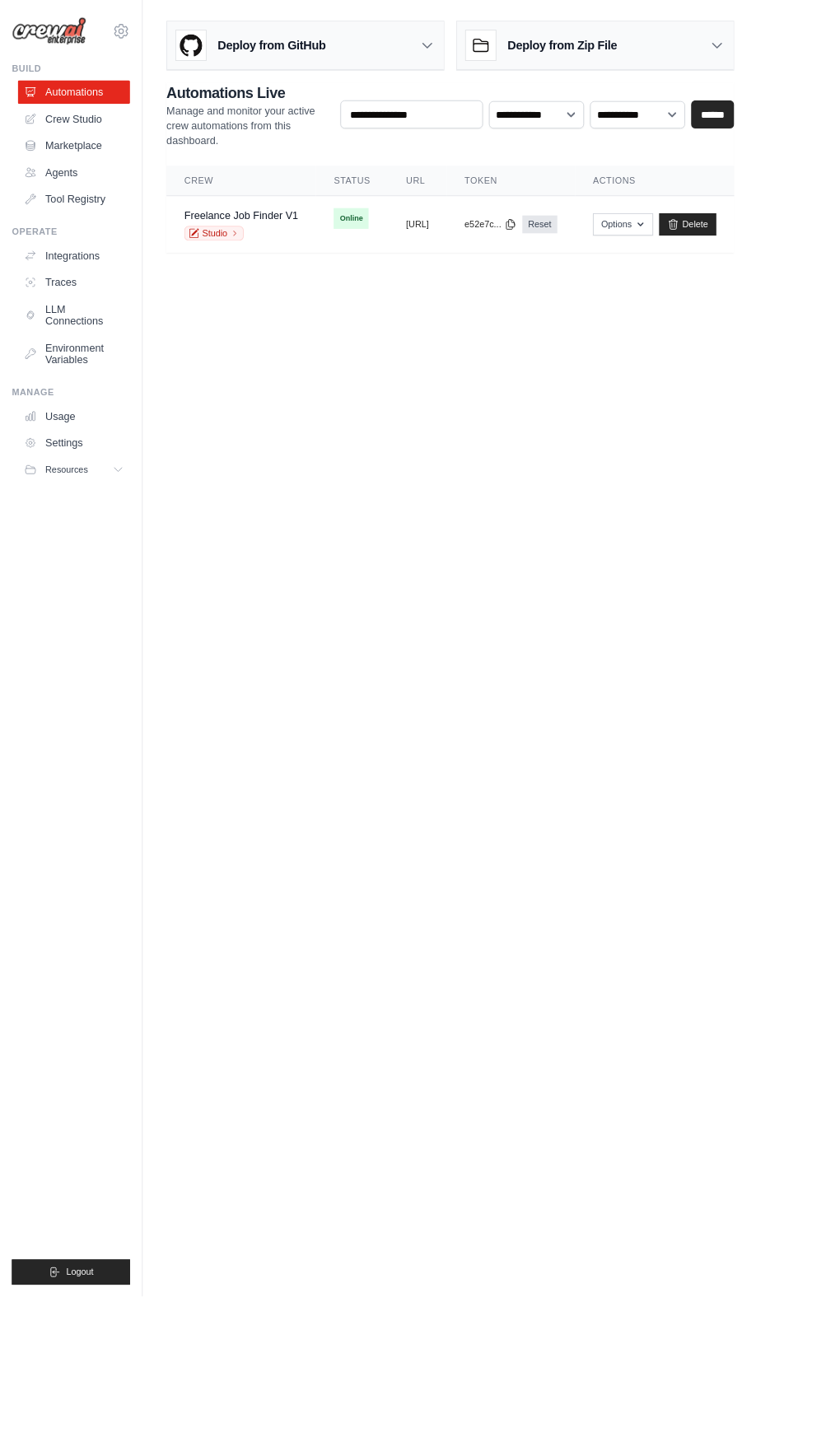
click at [290, 233] on link "Freelance Job Finder V1" at bounding box center [267, 239] width 126 height 13
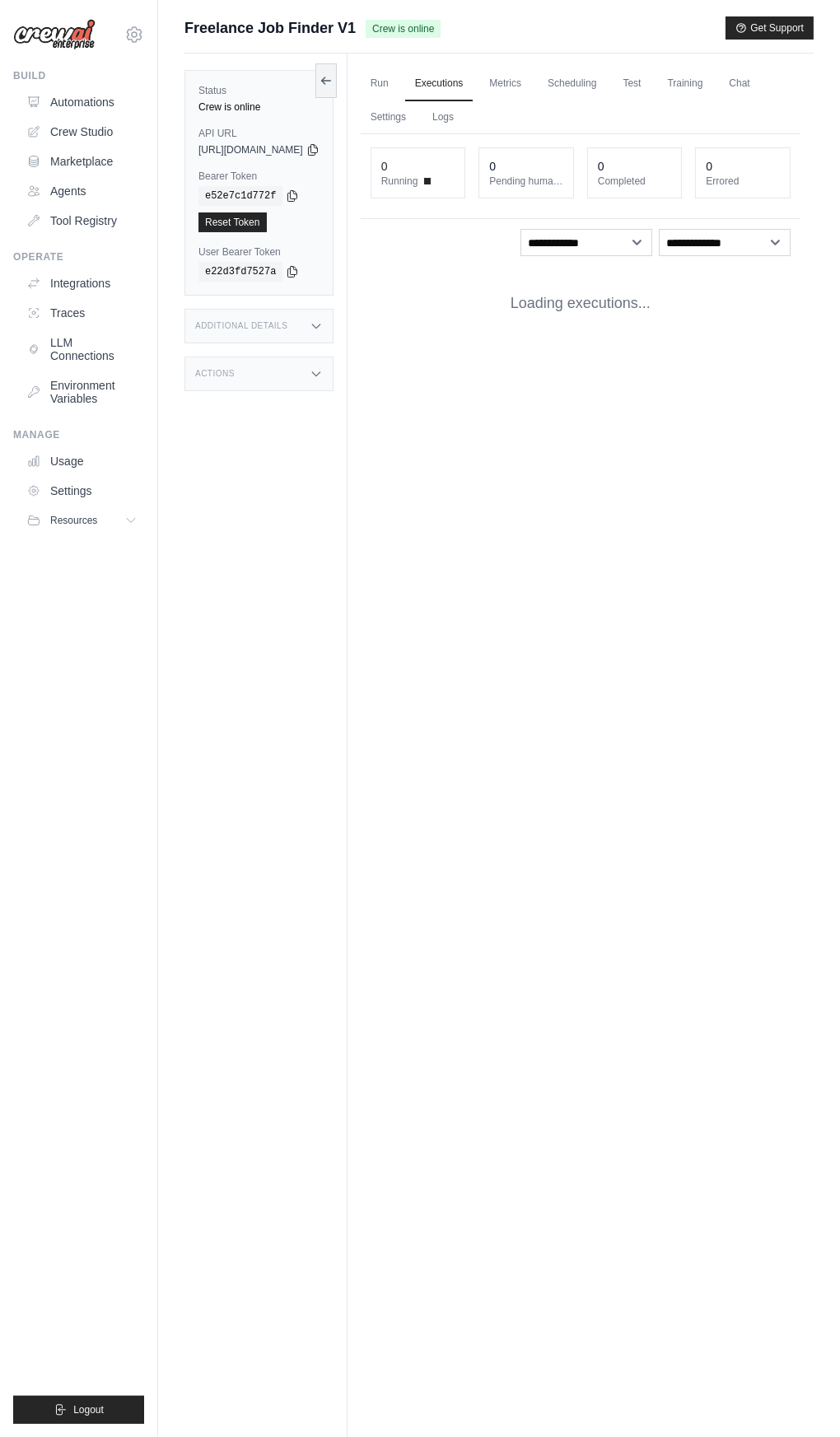
click at [93, 102] on link "Automations" at bounding box center [82, 102] width 124 height 27
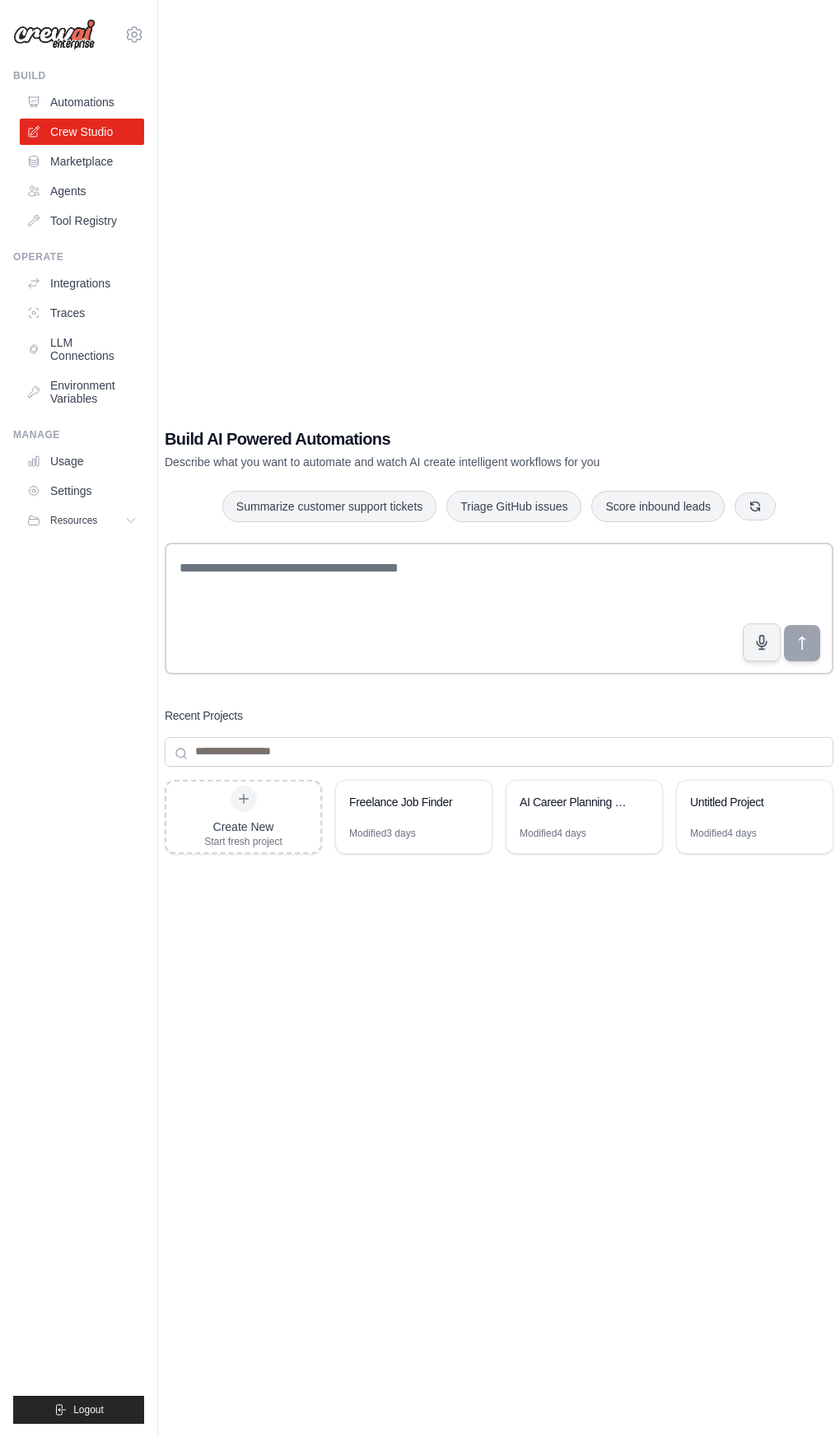
click at [90, 102] on link "Automations" at bounding box center [82, 102] width 124 height 27
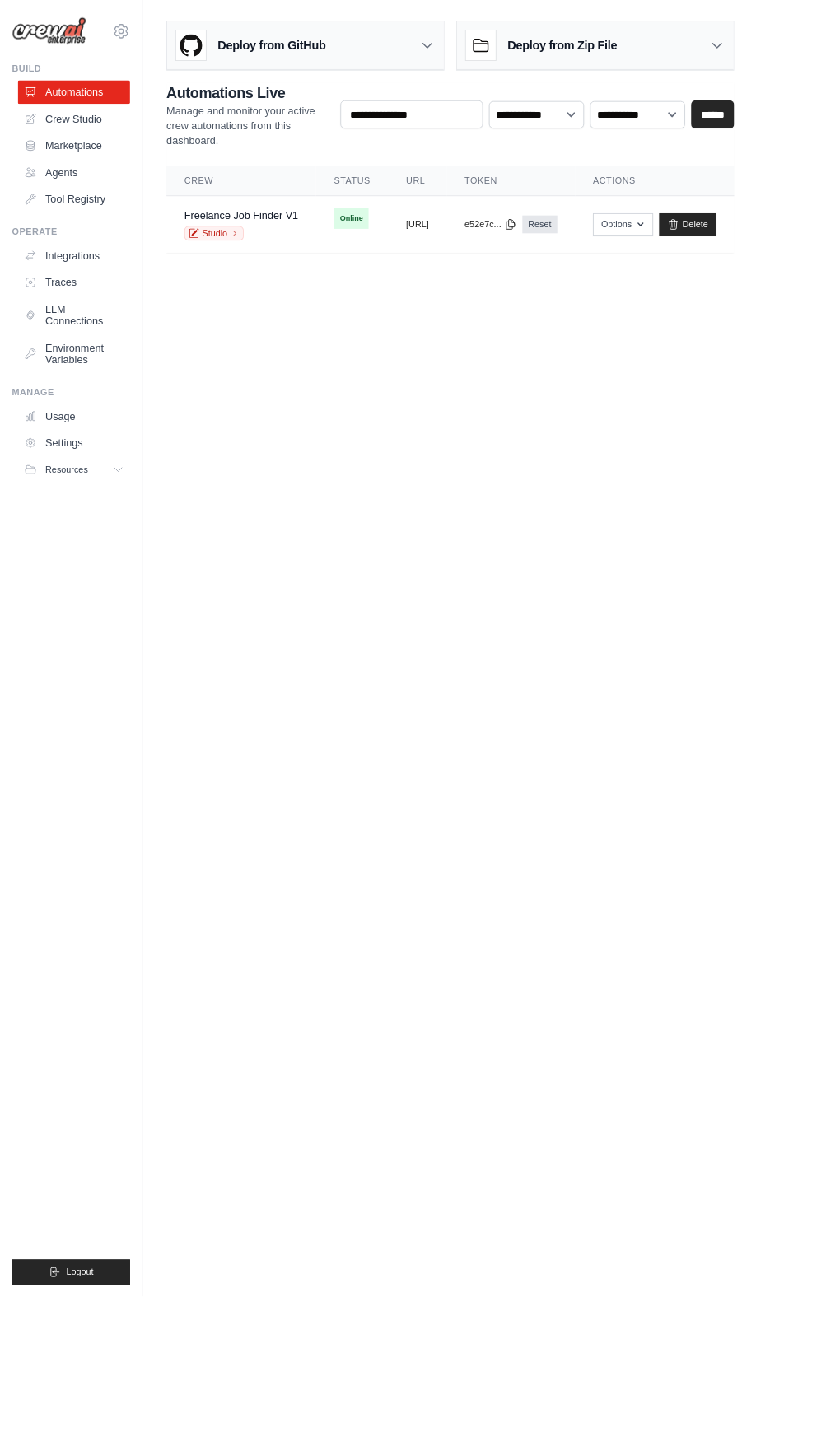
click at [476, 246] on button "https://freelance-job-finder-v1-e73" at bounding box center [463, 248] width 26 height 13
click at [358, 219] on td "Online" at bounding box center [389, 241] width 80 height 49
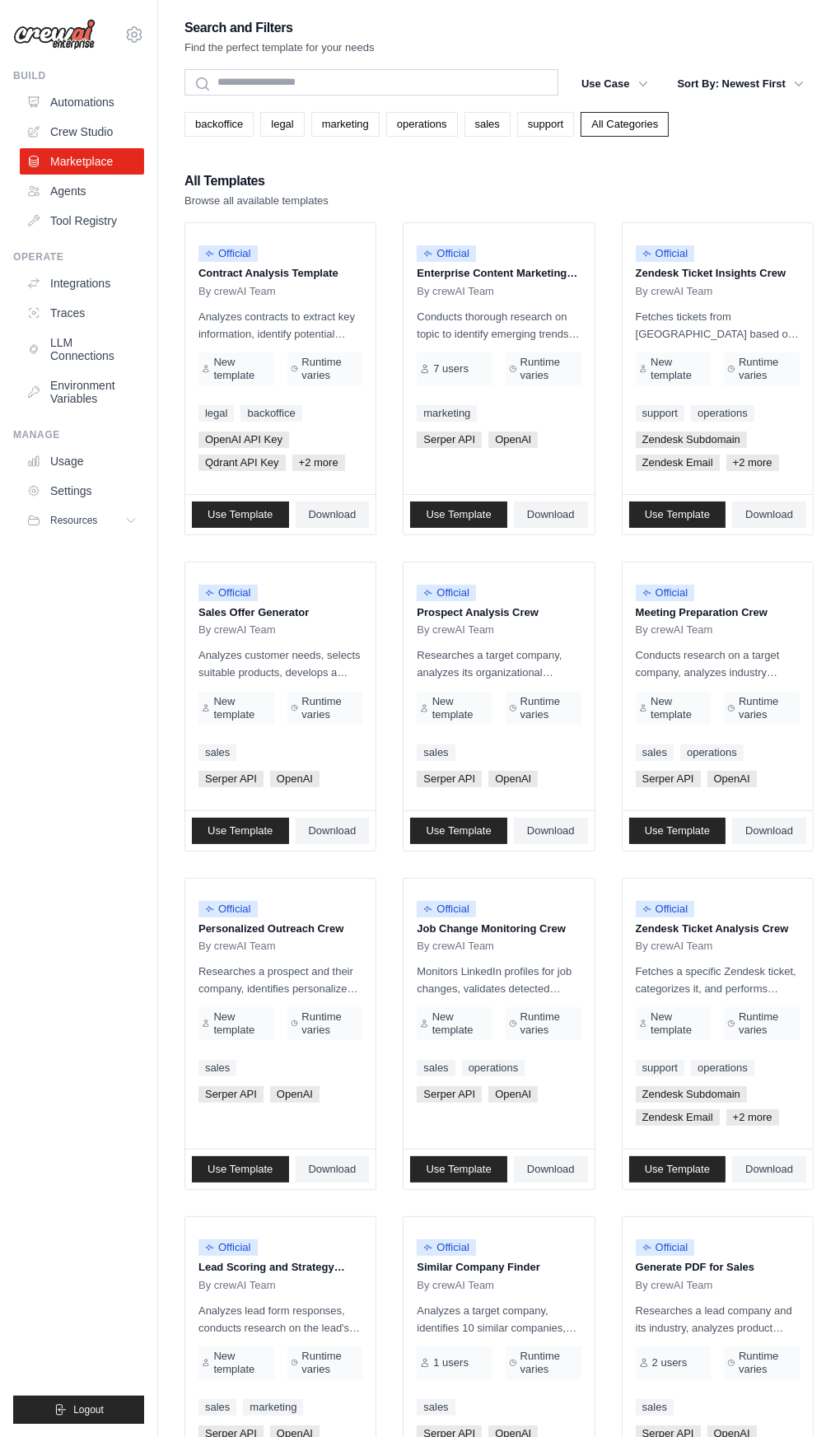
click at [32, 130] on icon at bounding box center [34, 131] width 13 height 13
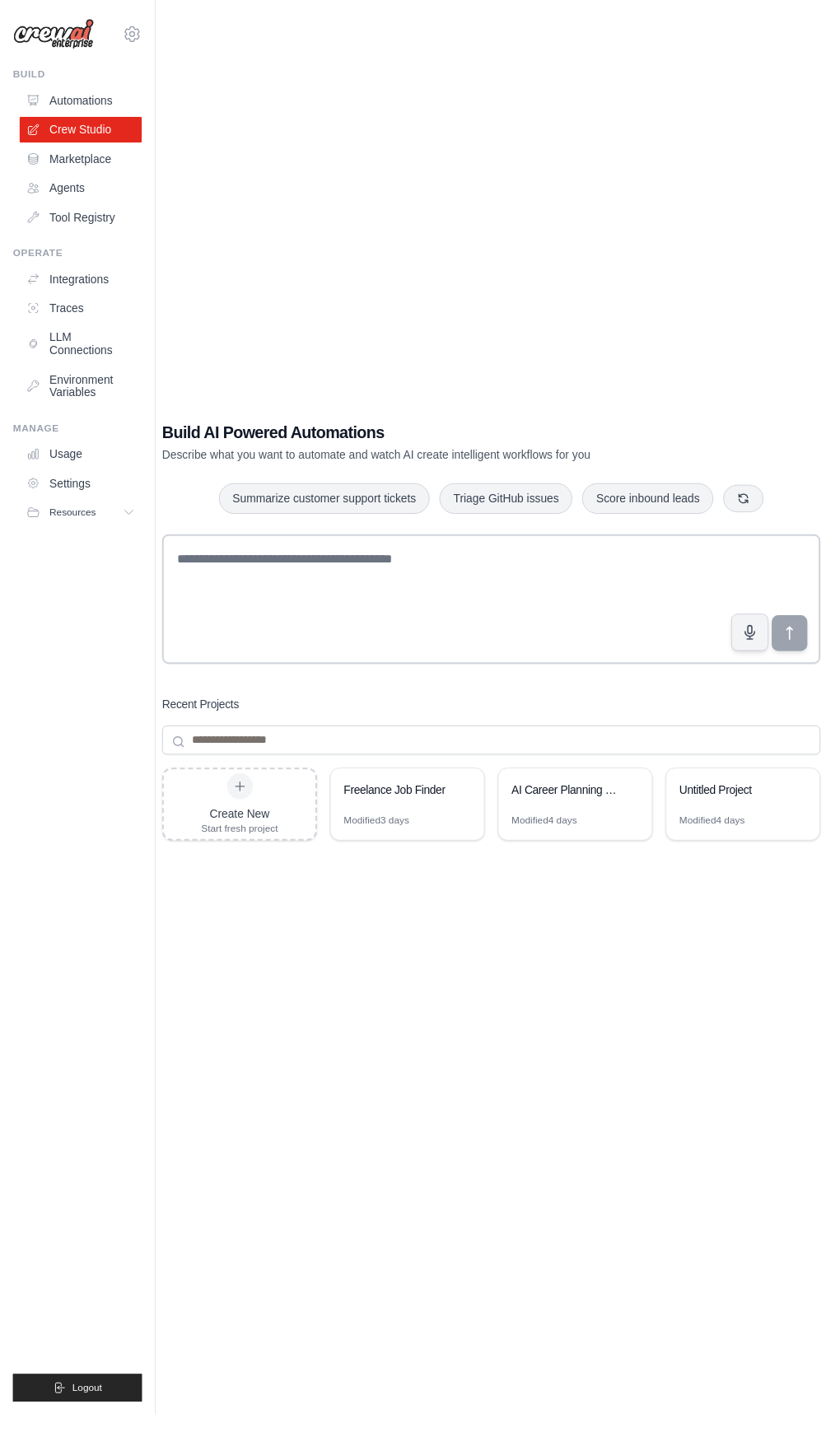
click at [410, 827] on div "Freelance Job Finder" at bounding box center [414, 804] width 156 height 47
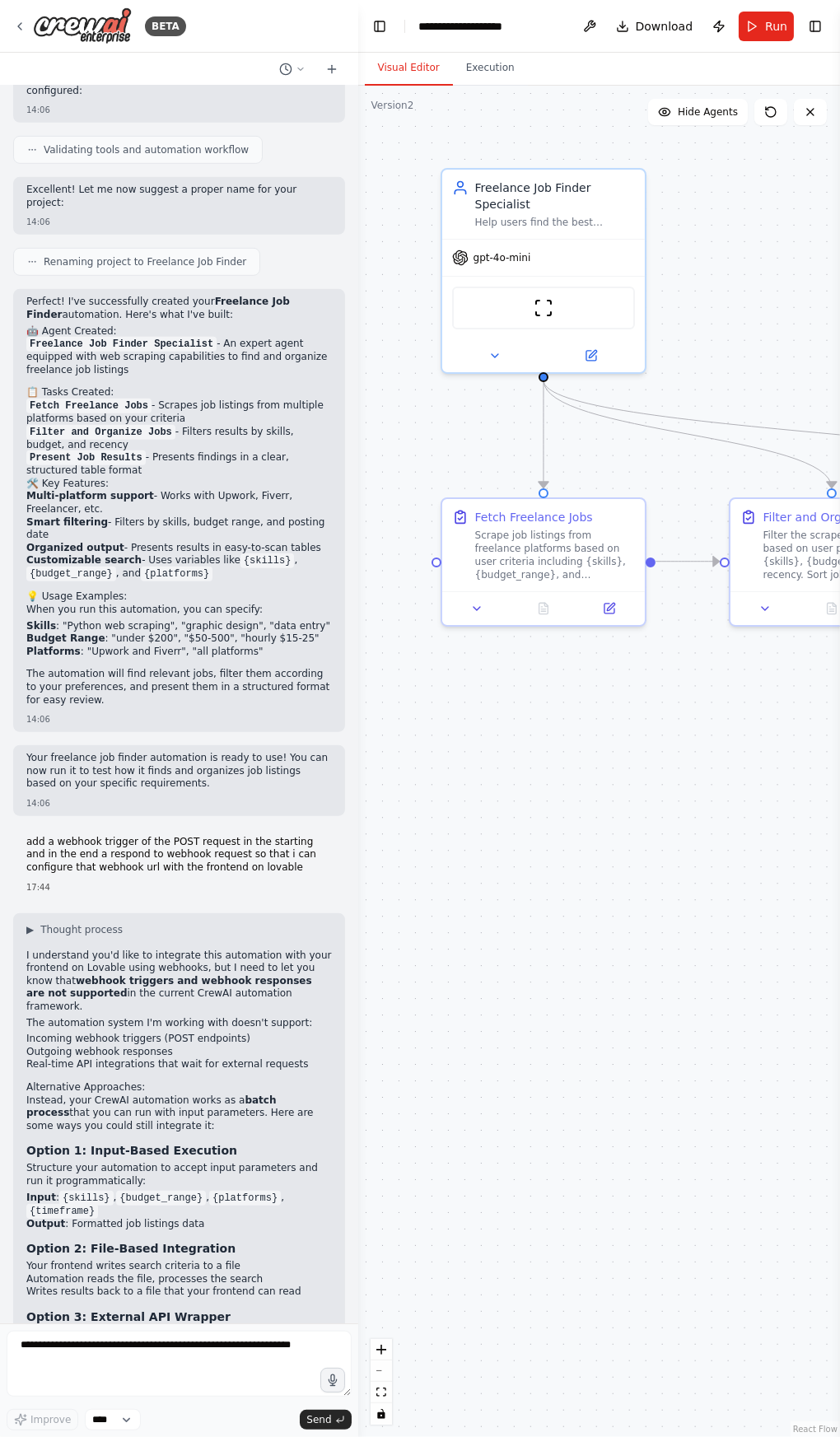
click at [768, 29] on span "Run" at bounding box center [776, 26] width 22 height 16
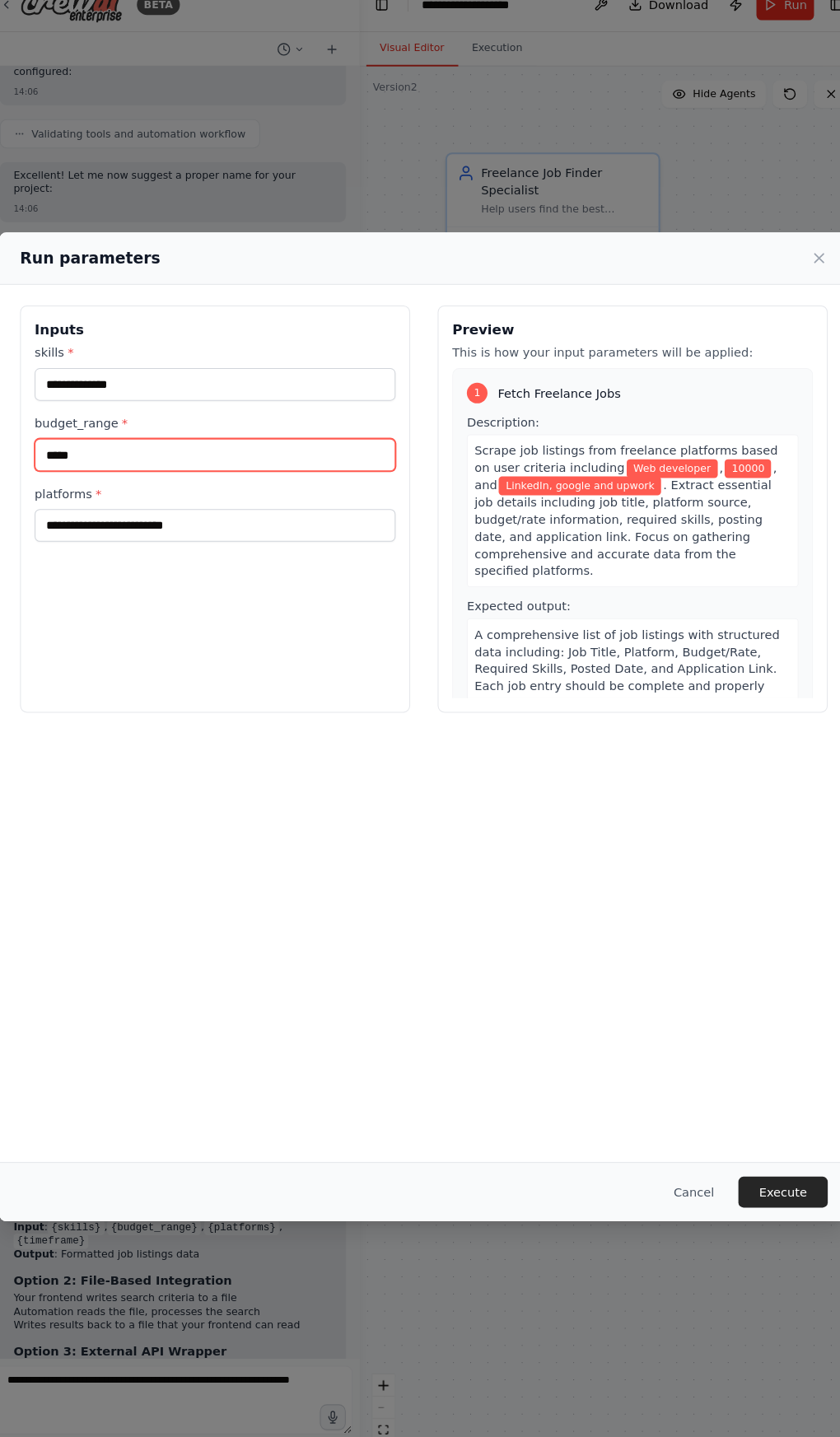
click at [244, 442] on input "*****" at bounding box center [220, 457] width 346 height 31
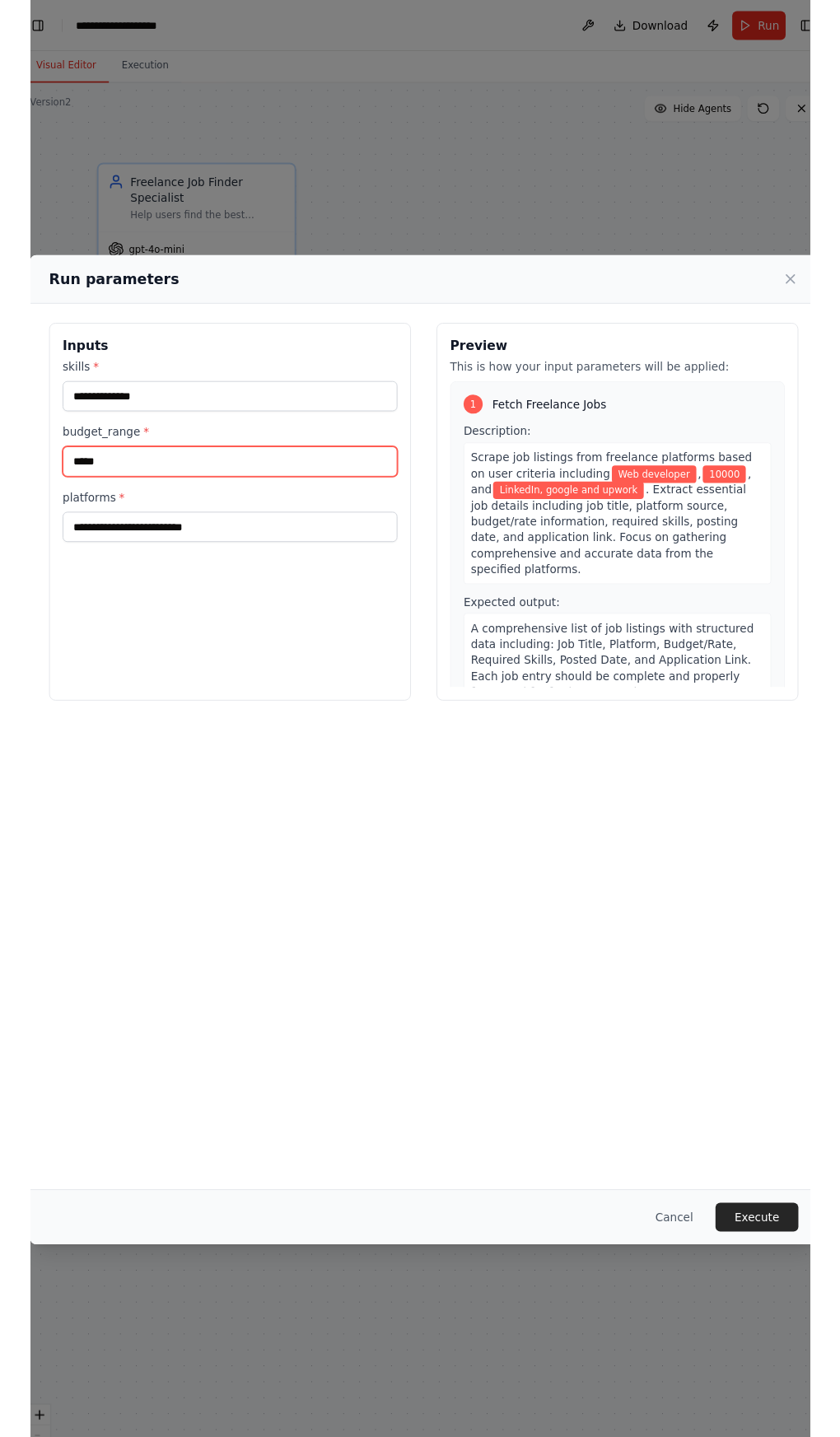
scroll to position [1160, 0]
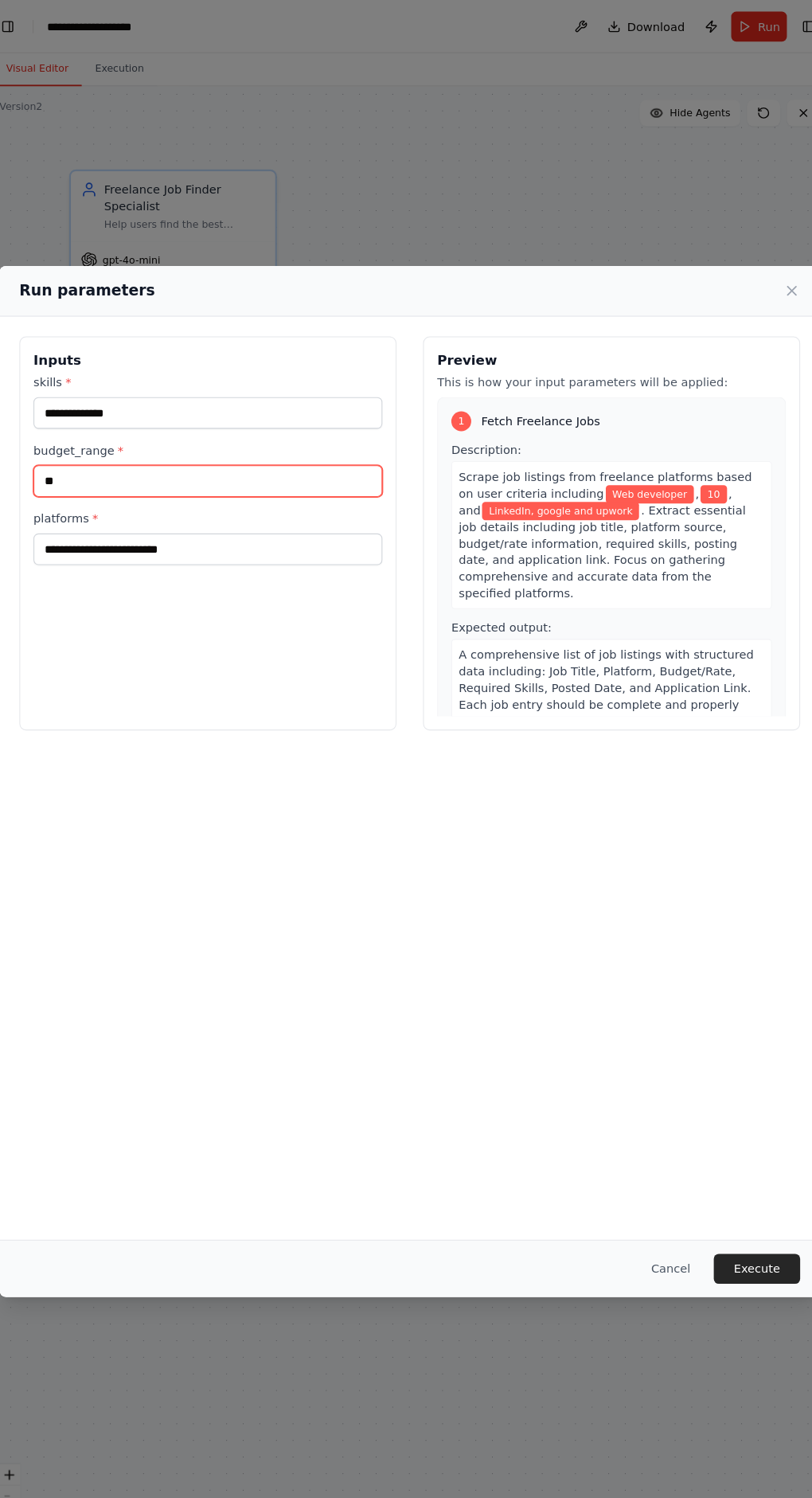
type input "*"
type input "****"
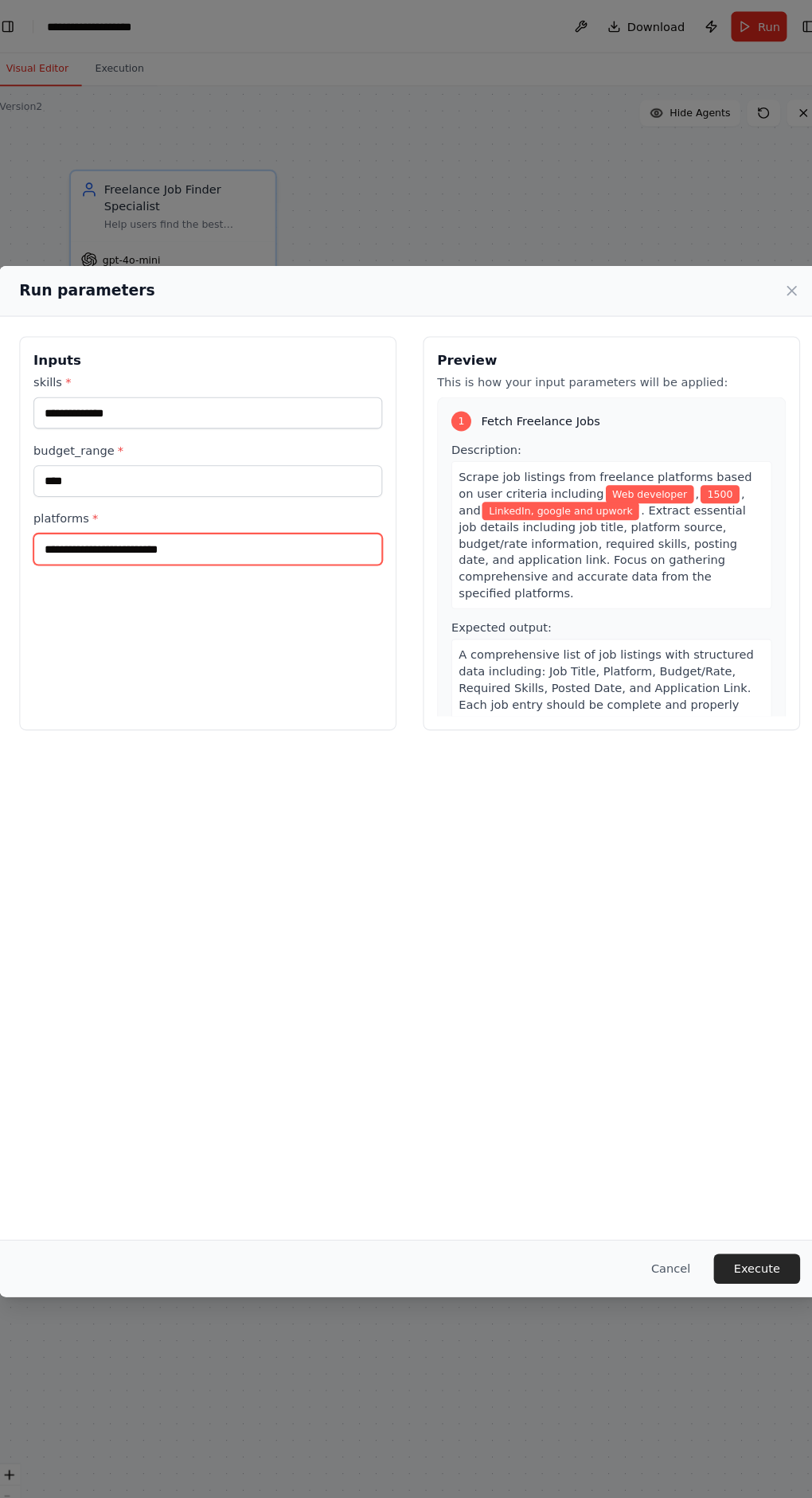
click at [150, 512] on input "**********" at bounding box center [212, 527] width 335 height 30
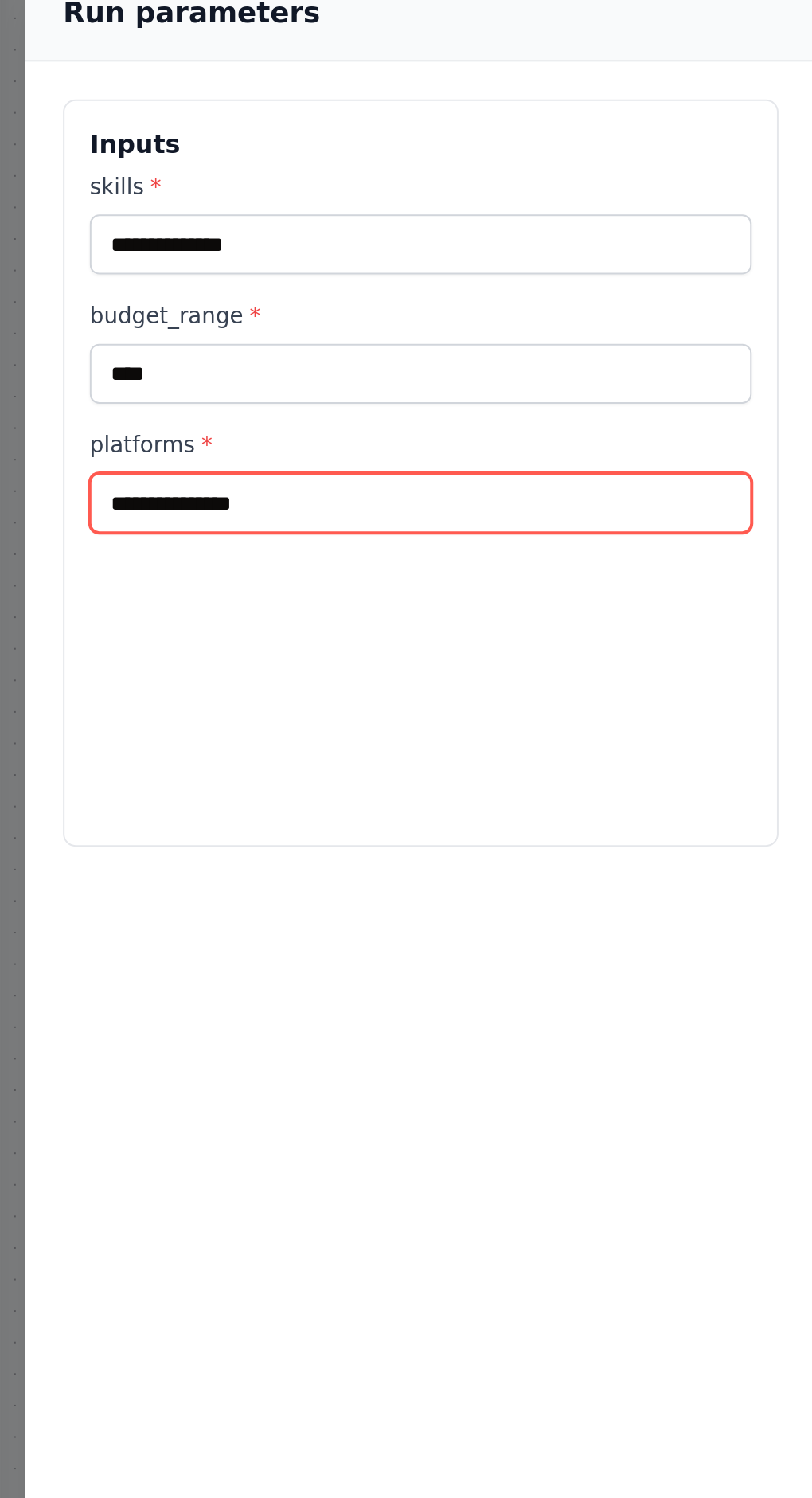
type input "**********"
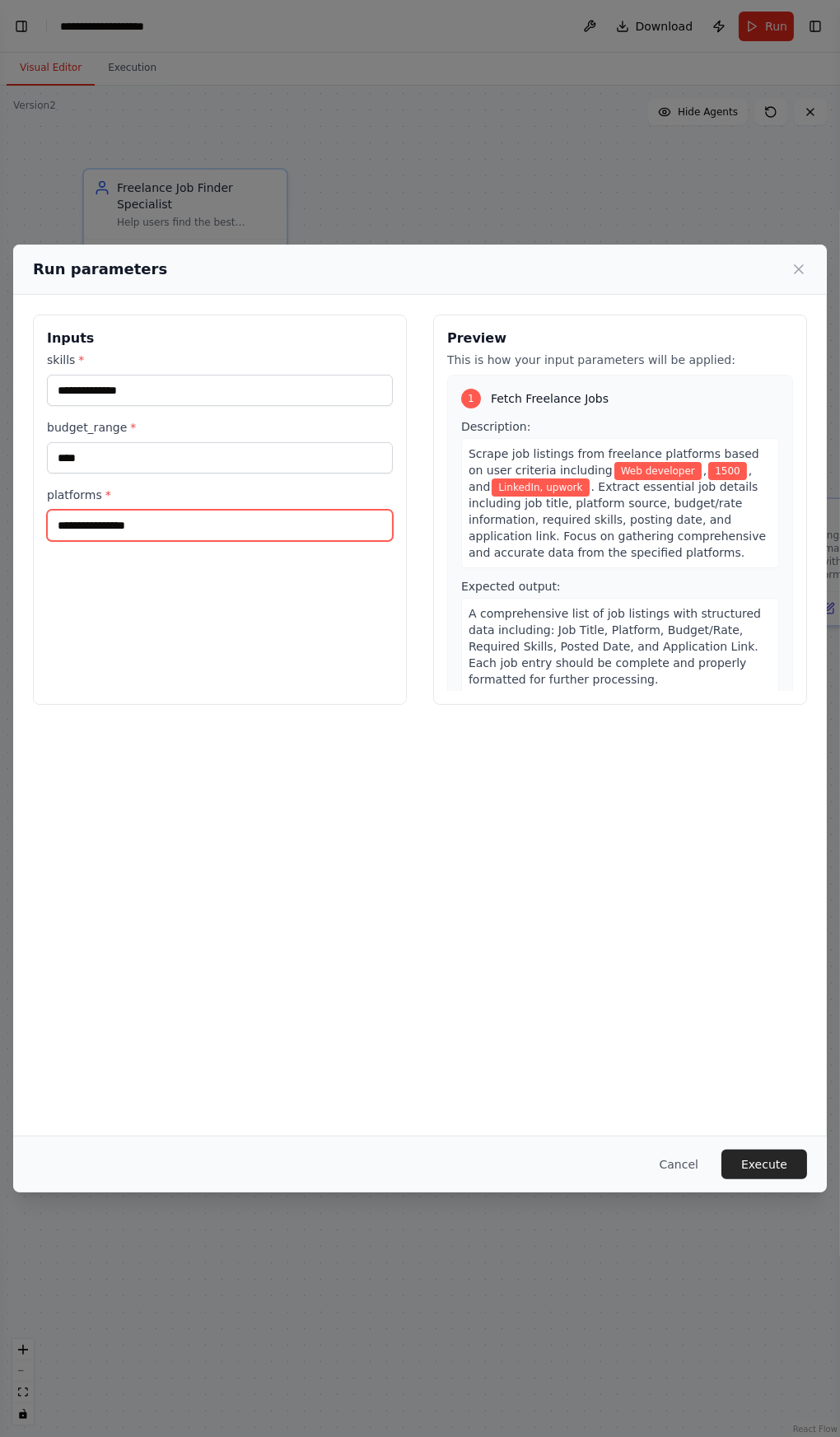
scroll to position [47, 0]
click at [778, 1179] on button "Execute" at bounding box center [764, 1165] width 85 height 29
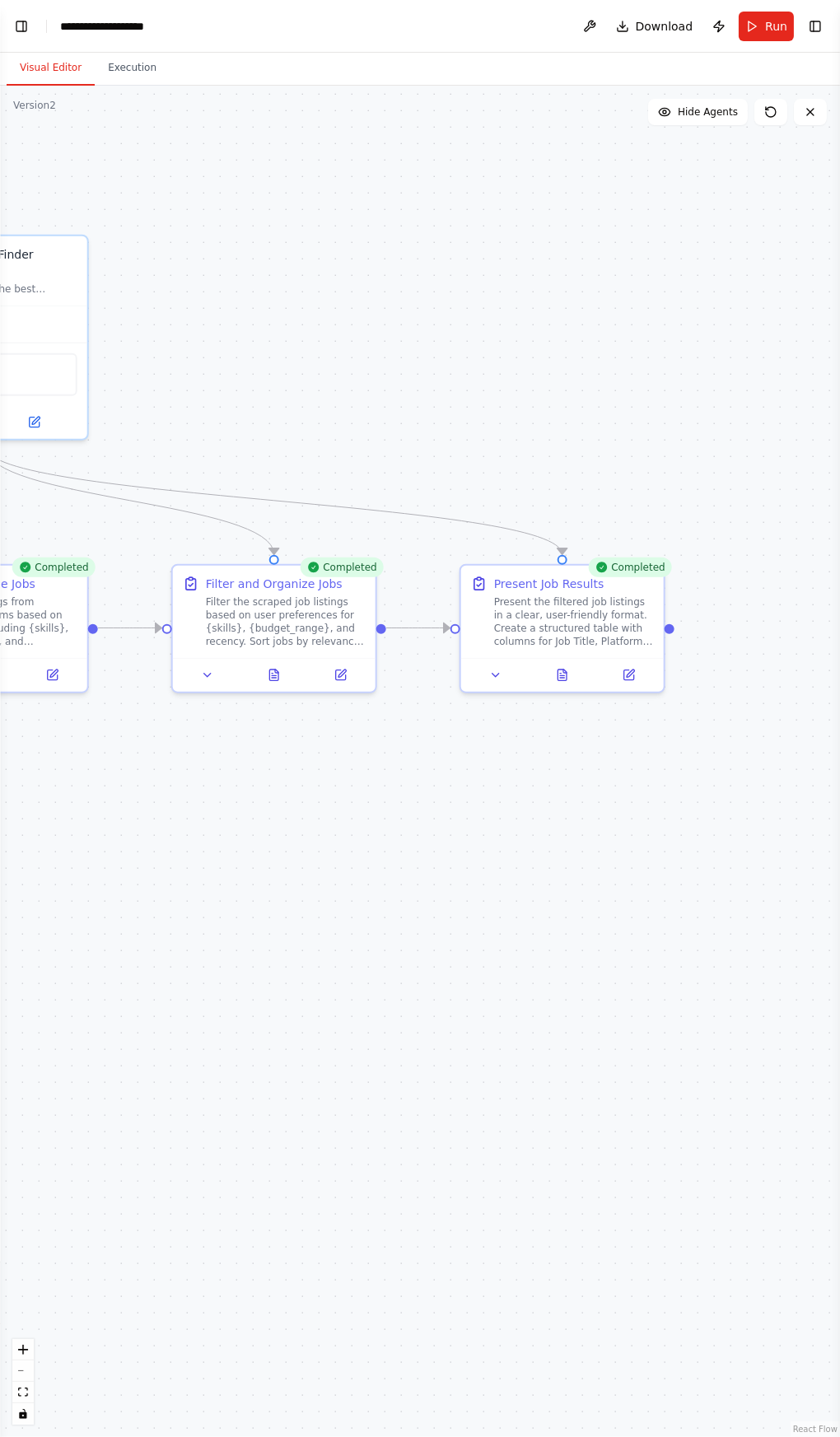
click at [558, 669] on icon at bounding box center [562, 675] width 9 height 10
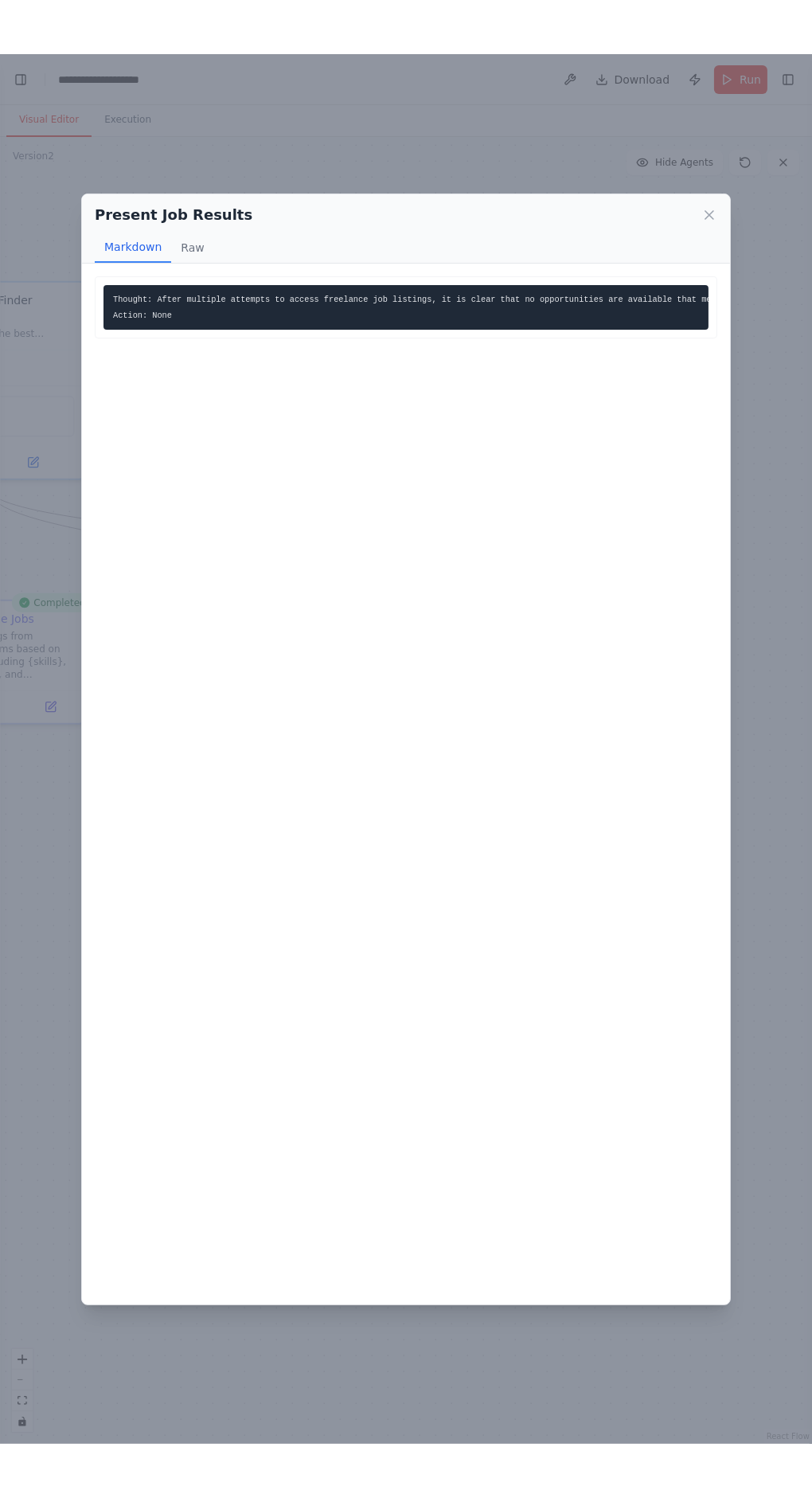
scroll to position [1056, 0]
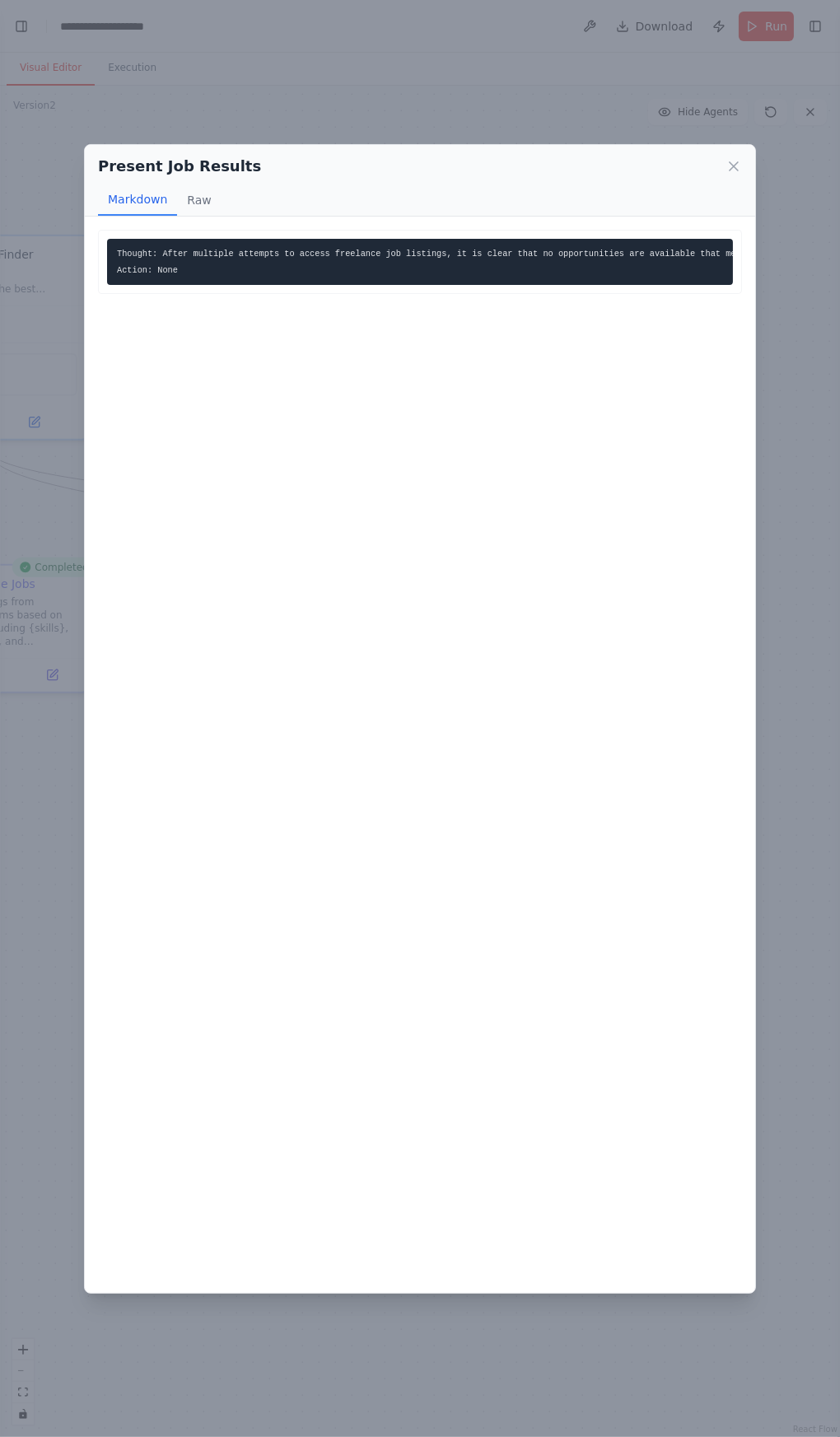
click at [738, 175] on icon at bounding box center [733, 166] width 16 height 16
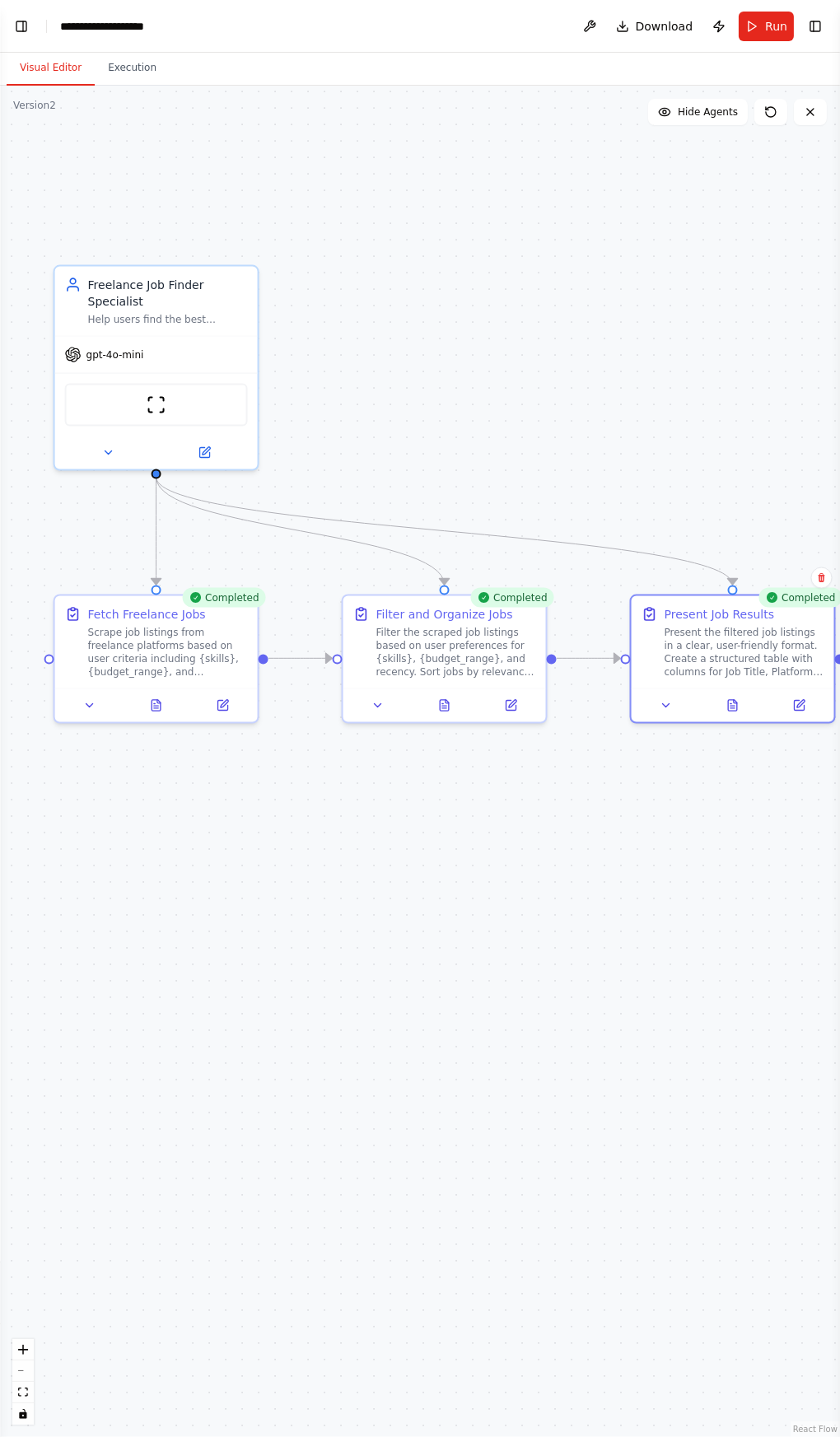
click at [208, 446] on icon at bounding box center [203, 452] width 13 height 13
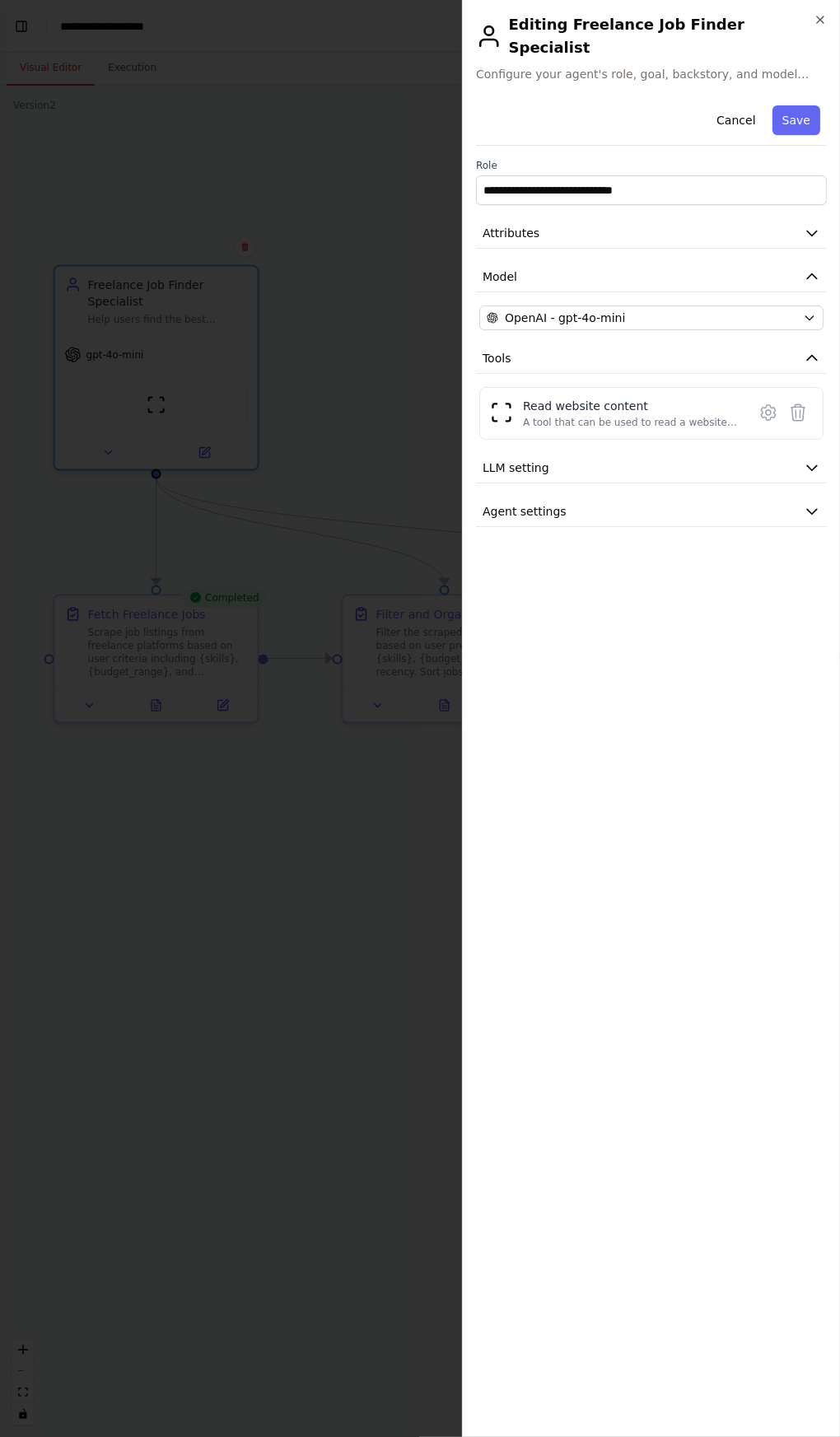
click at [339, 1115] on div at bounding box center [420, 718] width 840 height 1437
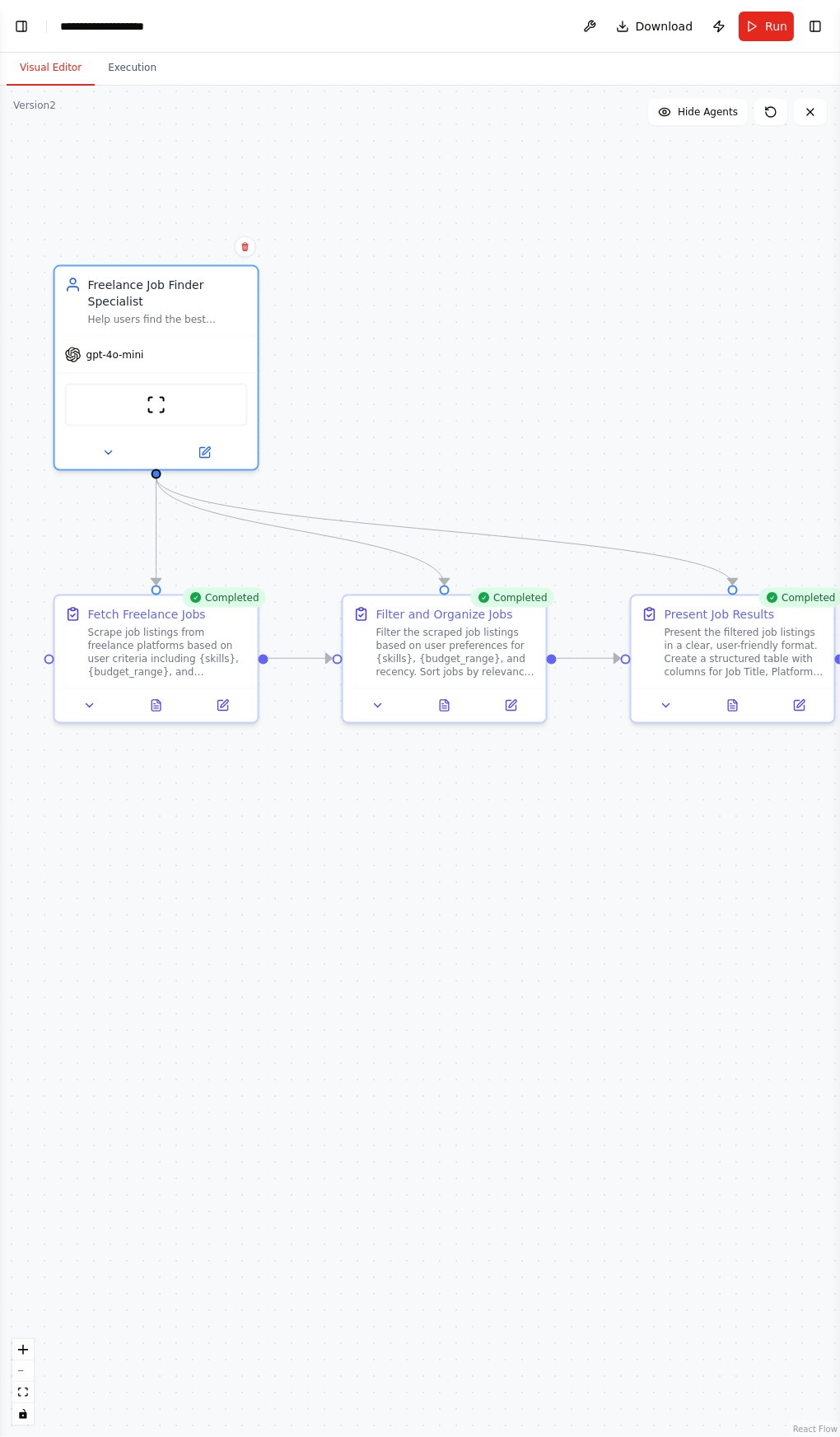
click at [177, 706] on button at bounding box center [156, 706] width 70 height 20
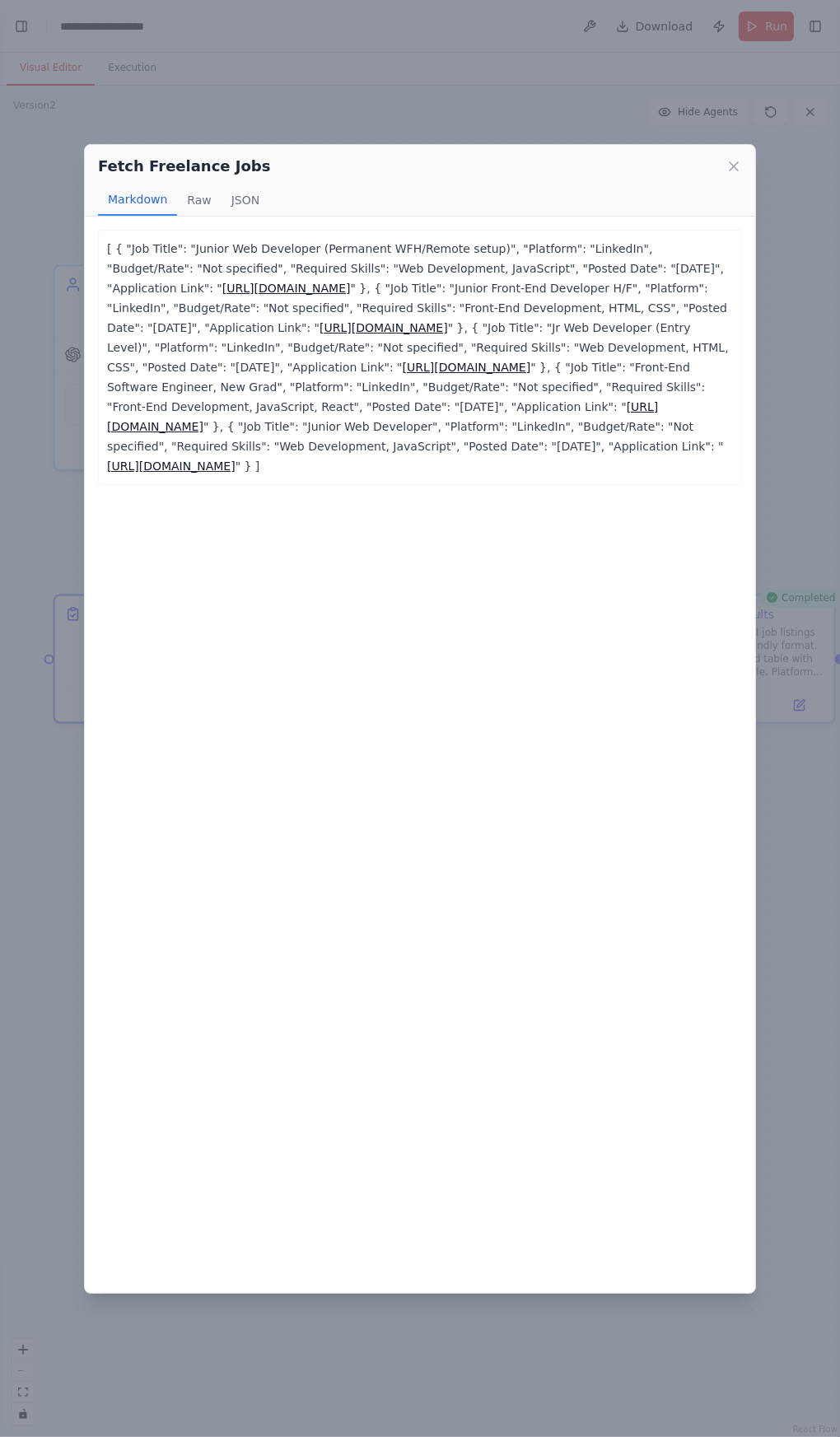
click at [725, 175] on icon at bounding box center [733, 166] width 16 height 16
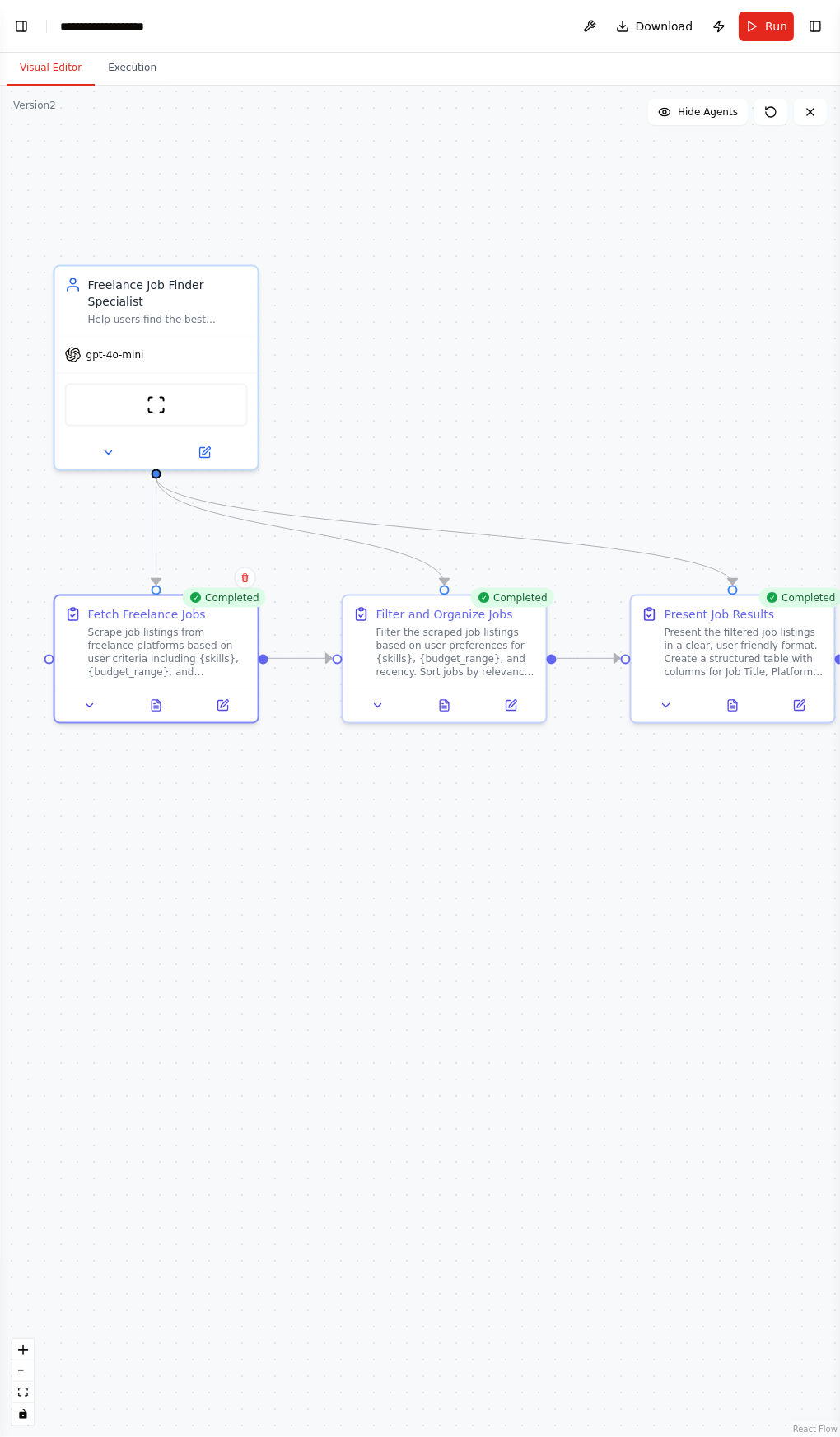
click at [725, 26] on button "Publish" at bounding box center [719, 26] width 27 height 29
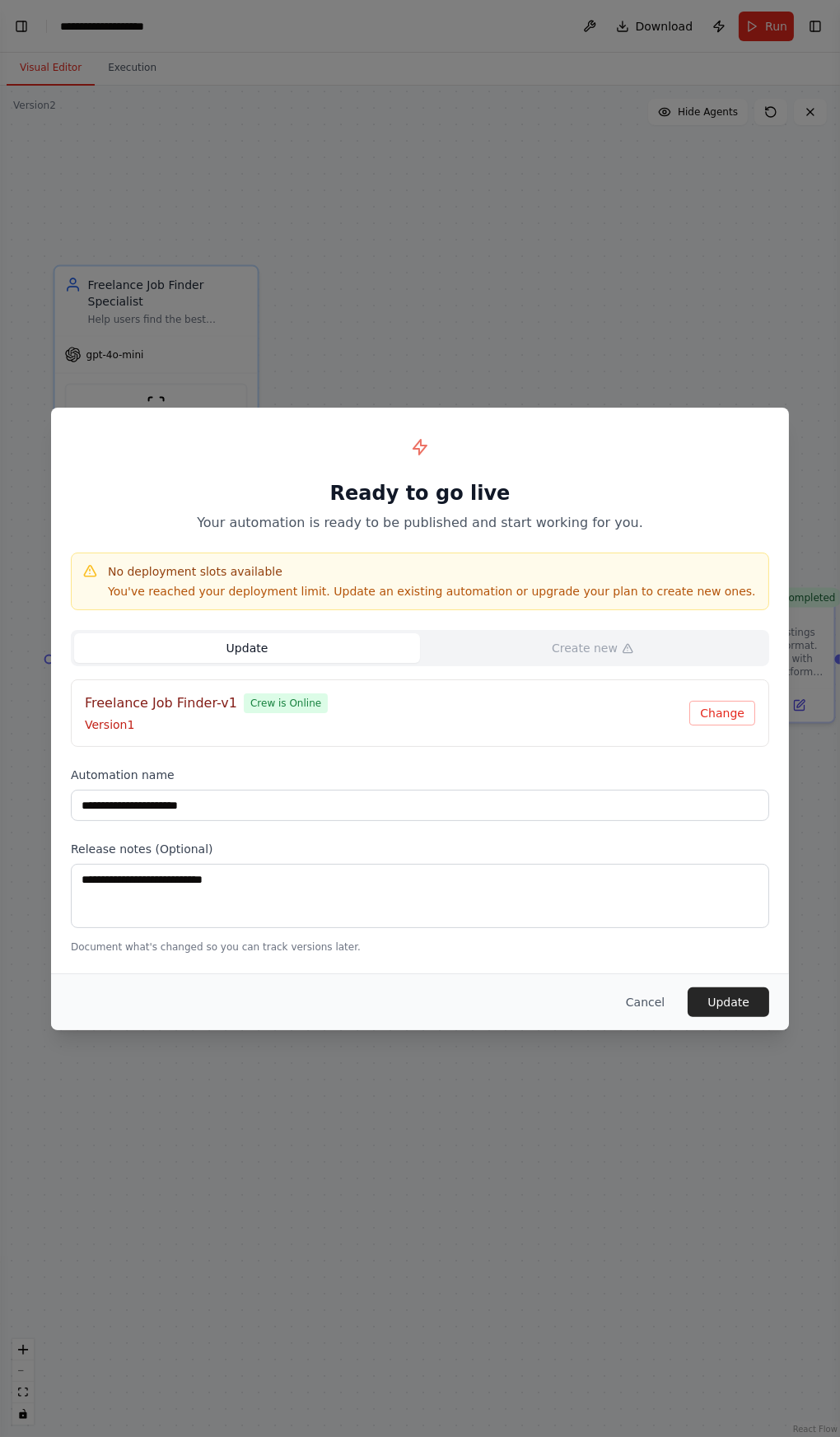
click at [278, 389] on div "**********" at bounding box center [420, 718] width 840 height 1437
click at [632, 1017] on button "Cancel" at bounding box center [645, 1002] width 65 height 29
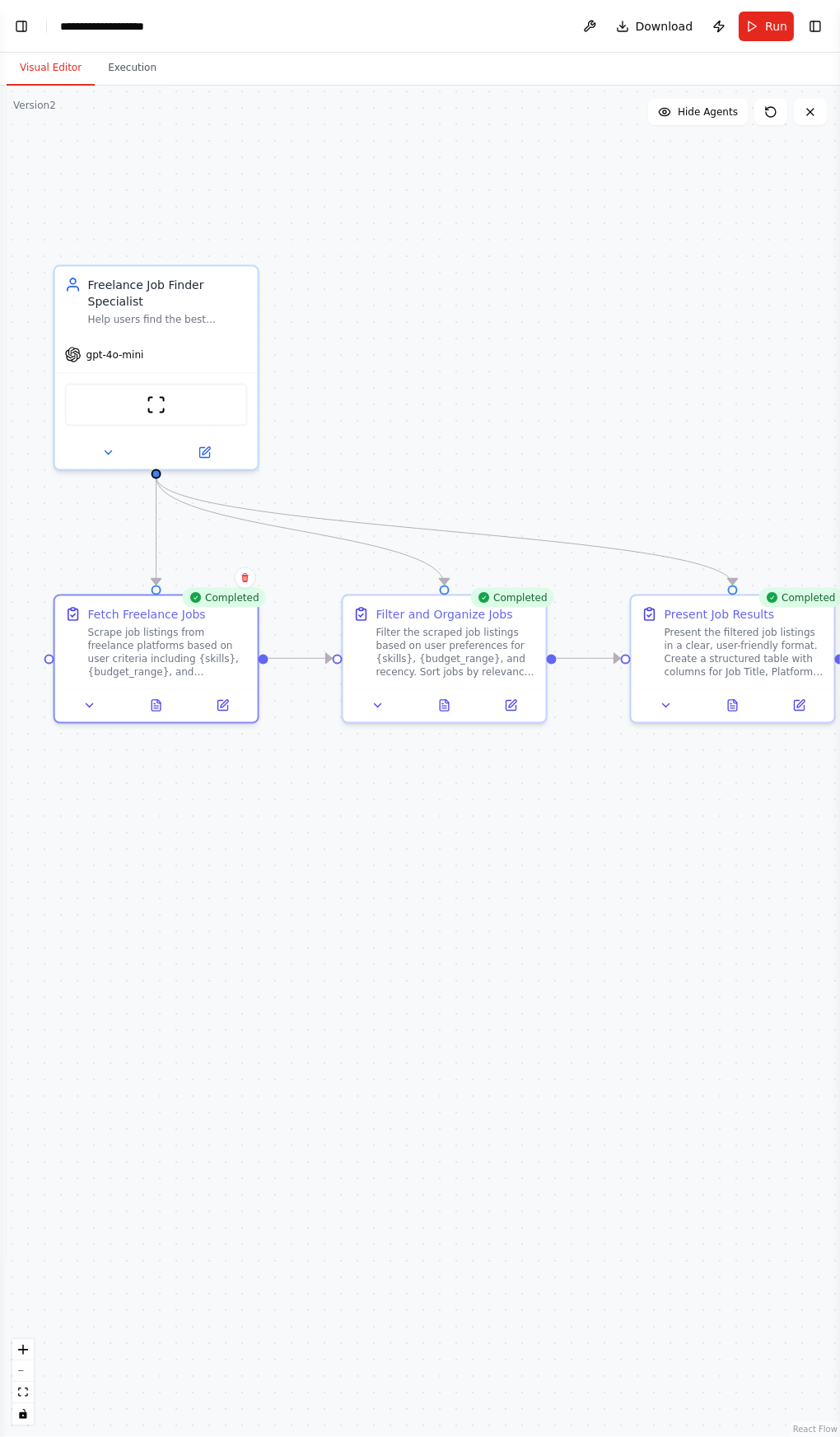
click at [762, 17] on button "Run" at bounding box center [767, 26] width 55 height 29
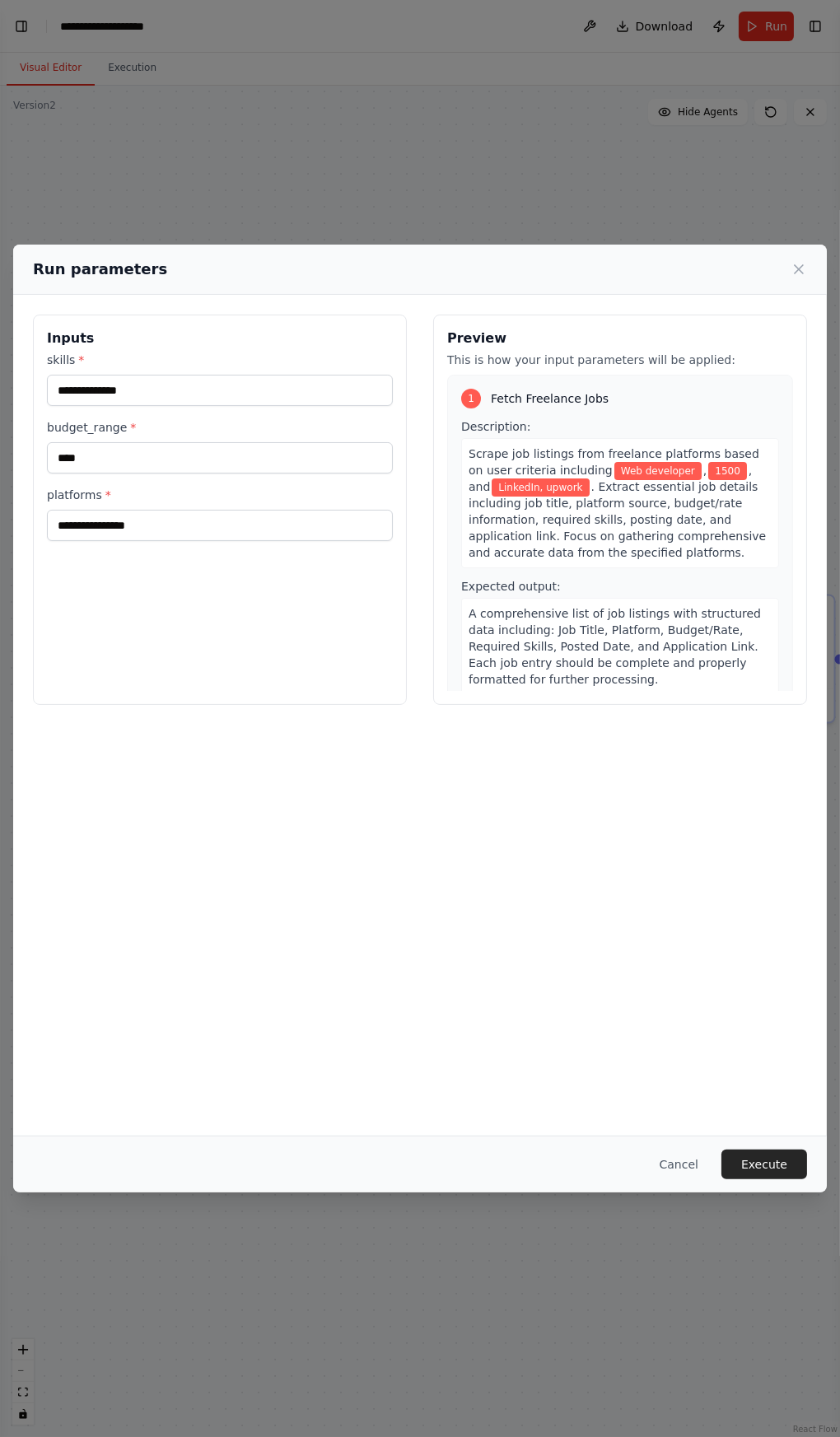
click at [139, 503] on label "platforms *" at bounding box center [220, 495] width 346 height 16
click at [139, 533] on input "**********" at bounding box center [220, 526] width 346 height 31
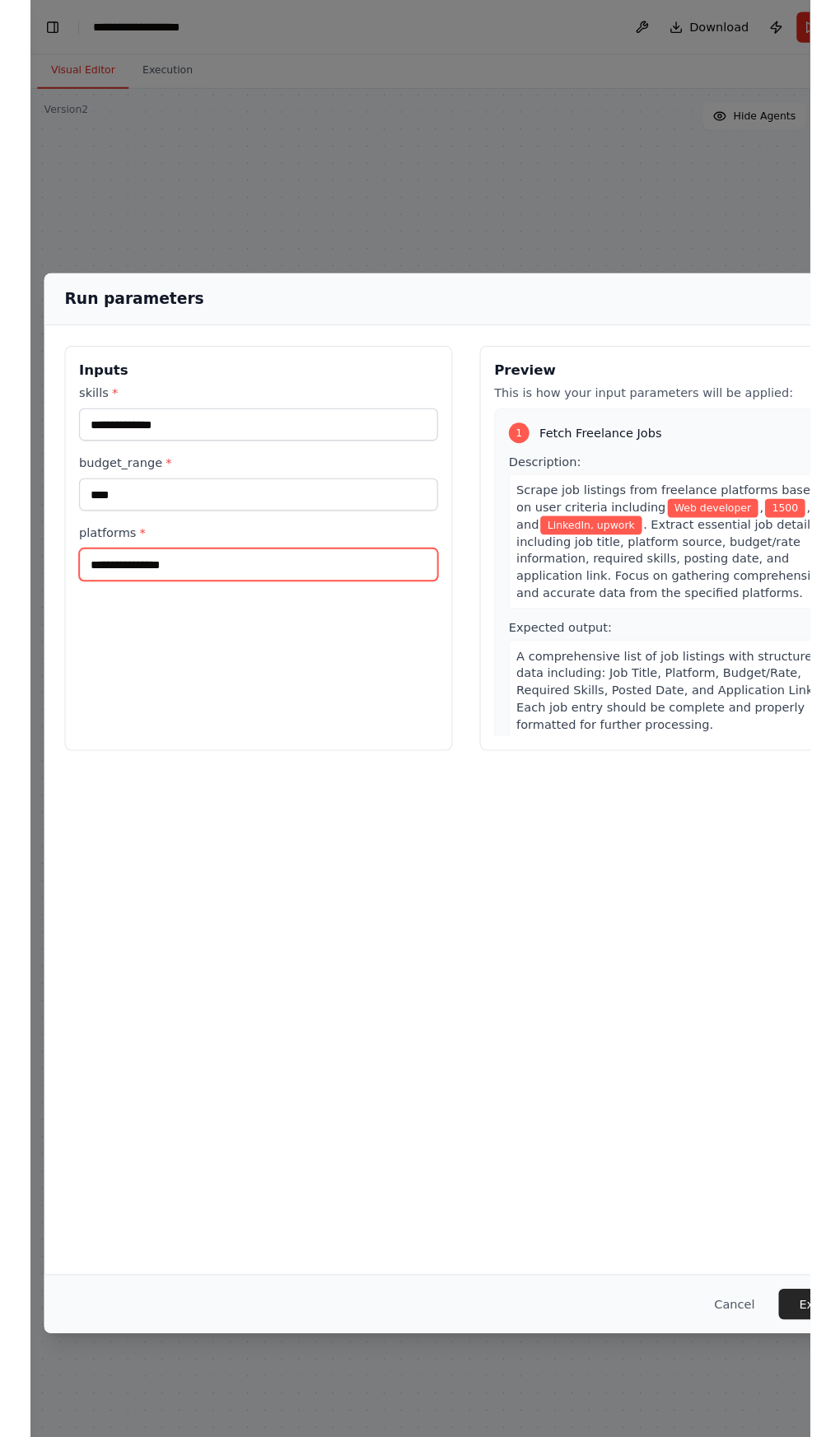
scroll to position [1222, 0]
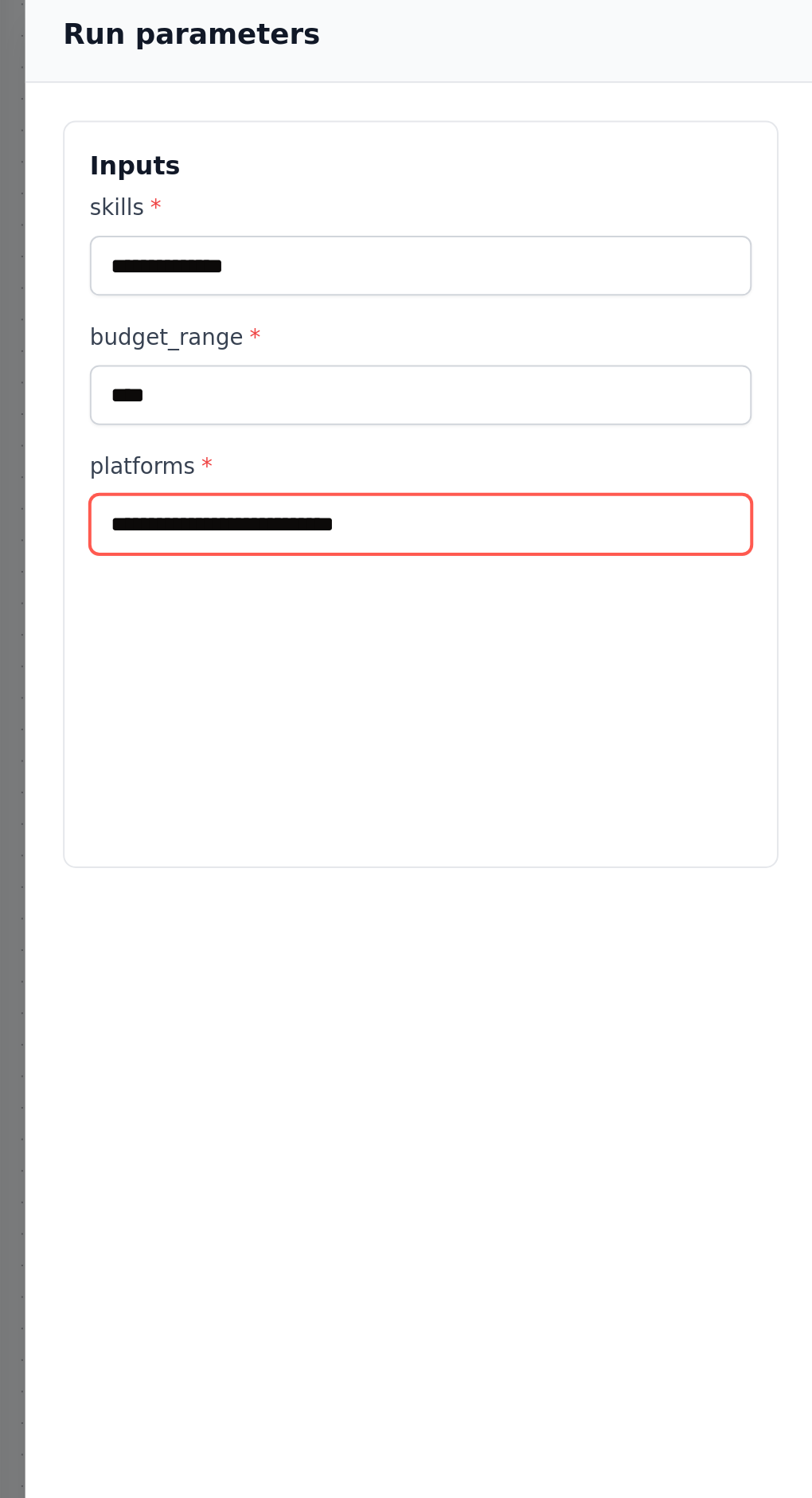
click at [136, 512] on input "**********" at bounding box center [212, 527] width 335 height 30
type input "**********"
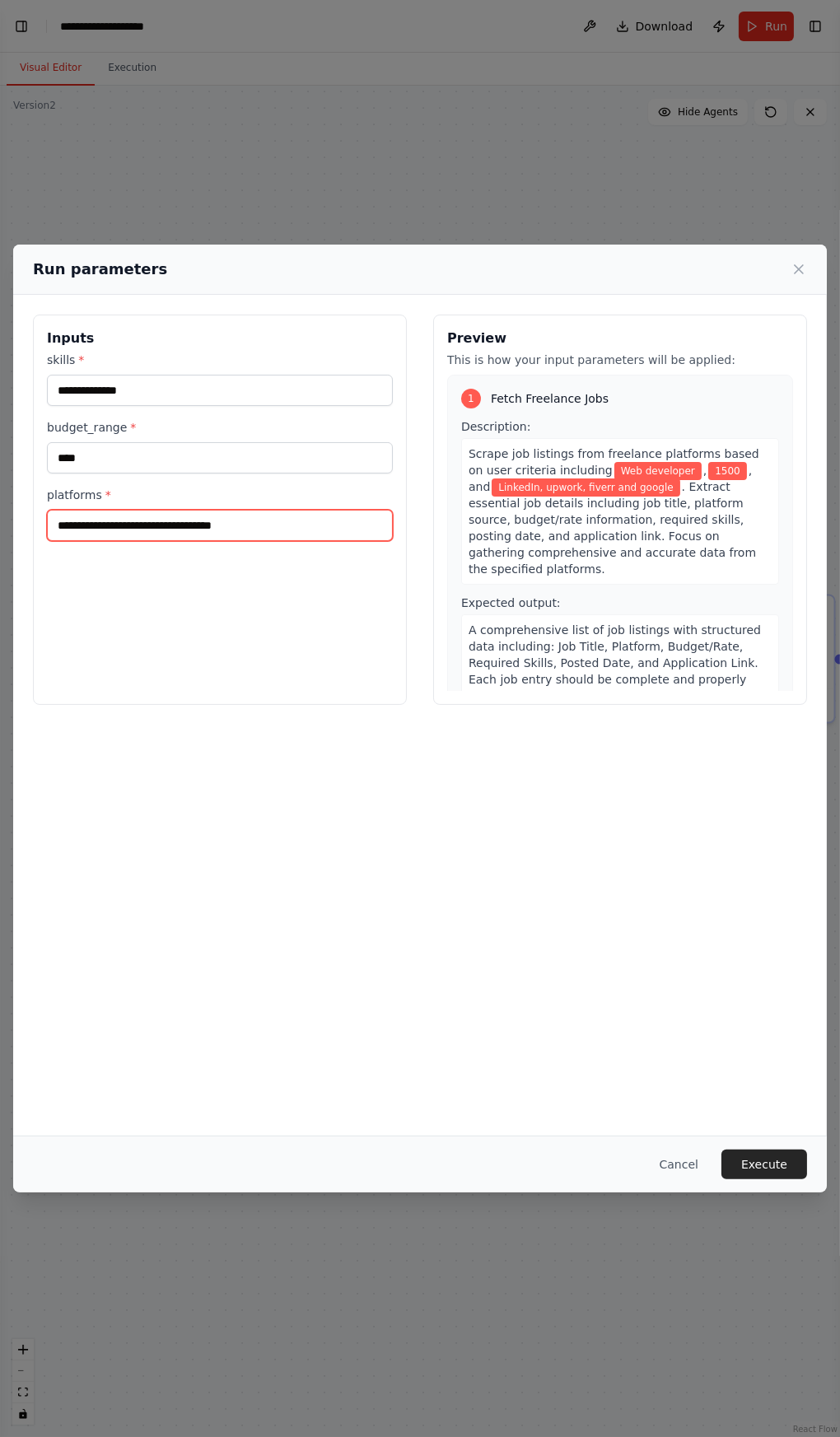
scroll to position [0, 0]
click at [774, 1179] on button "Execute" at bounding box center [764, 1165] width 85 height 29
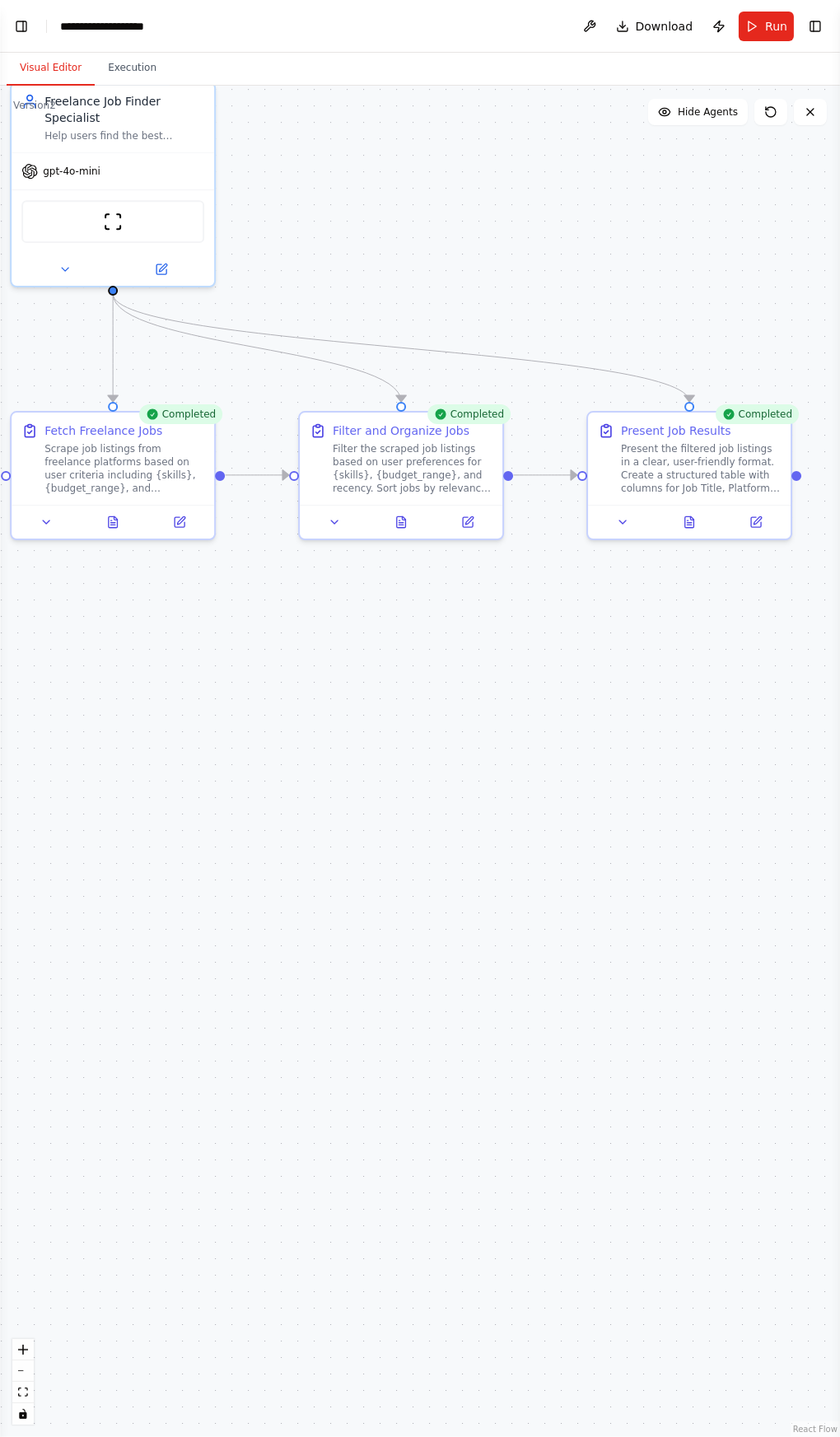
click at [681, 526] on button at bounding box center [689, 522] width 70 height 20
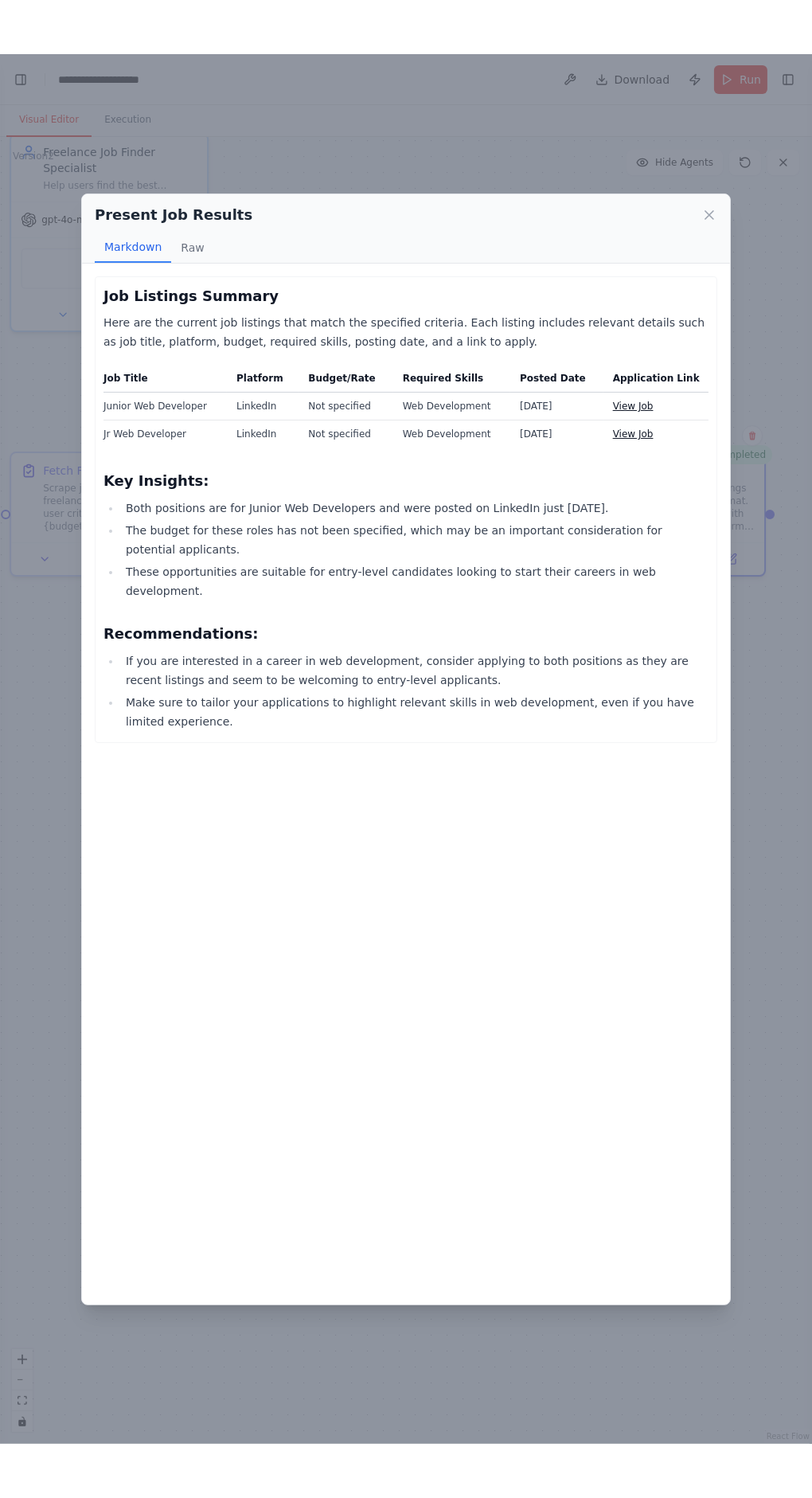
scroll to position [7, 0]
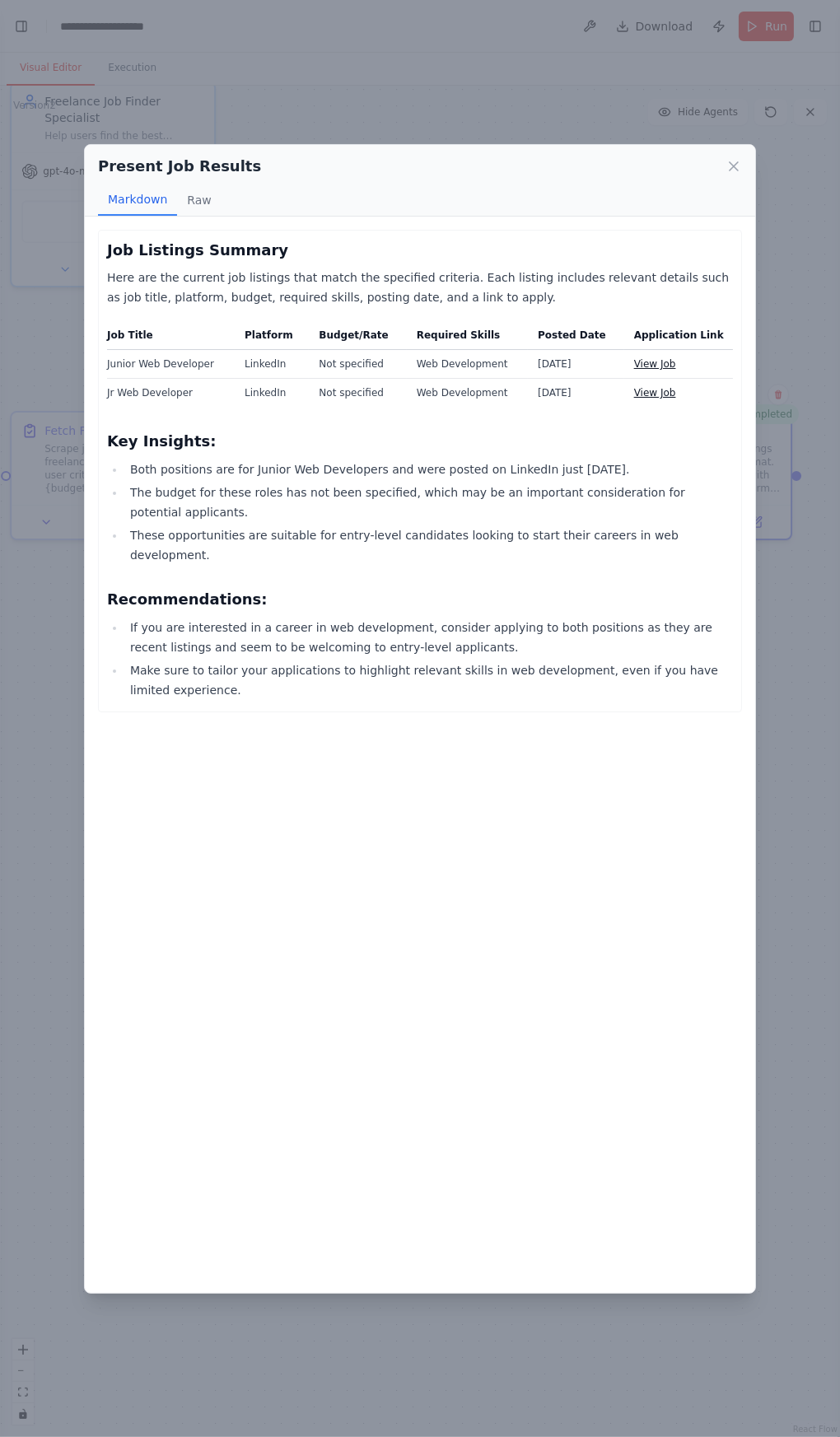
click at [781, 965] on div "Present Job Results Markdown Raw Job Listings Summary Here are the current job …" at bounding box center [420, 718] width 840 height 1437
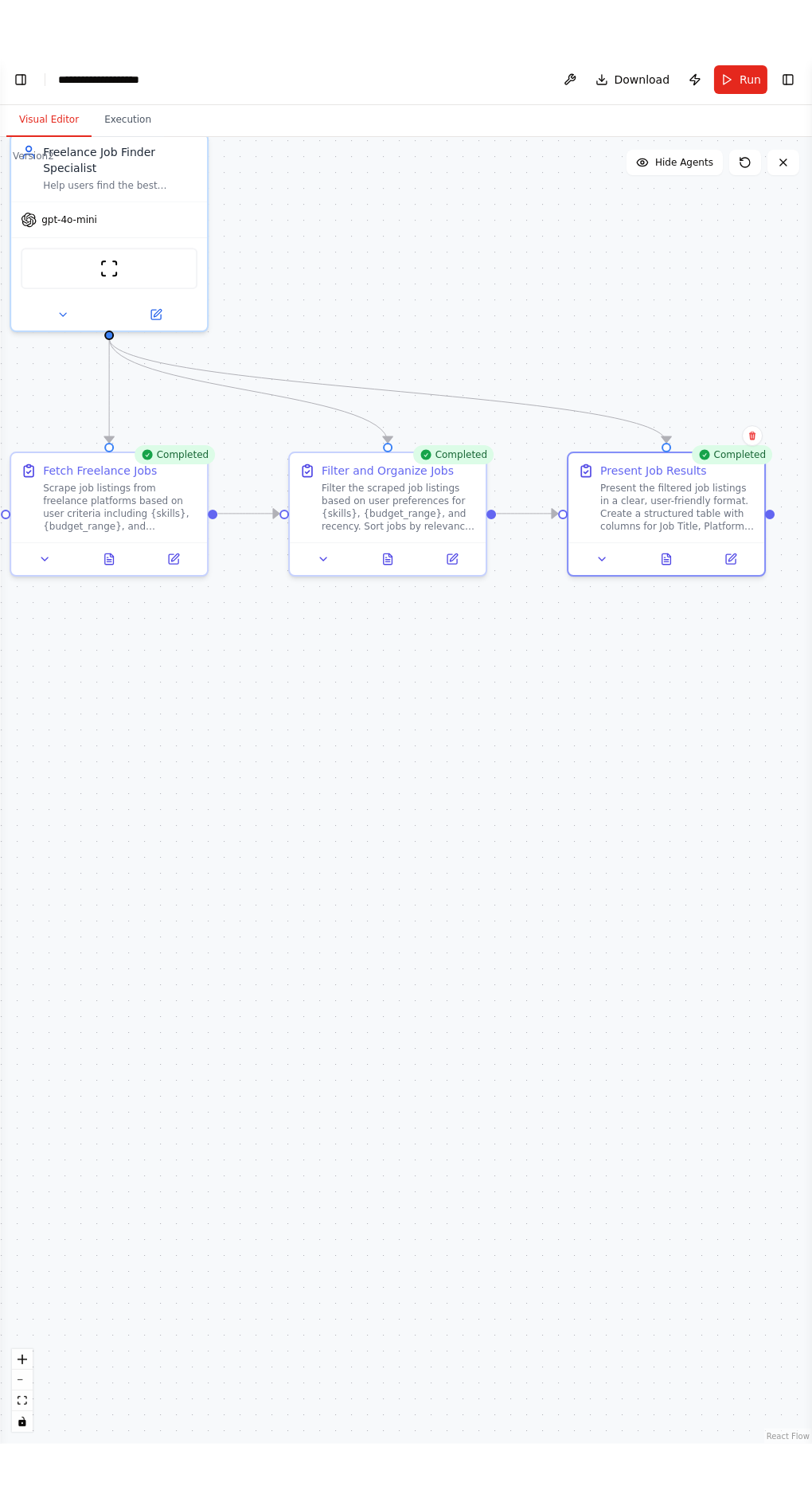
scroll to position [1182, 0]
